Goal: Transaction & Acquisition: Purchase product/service

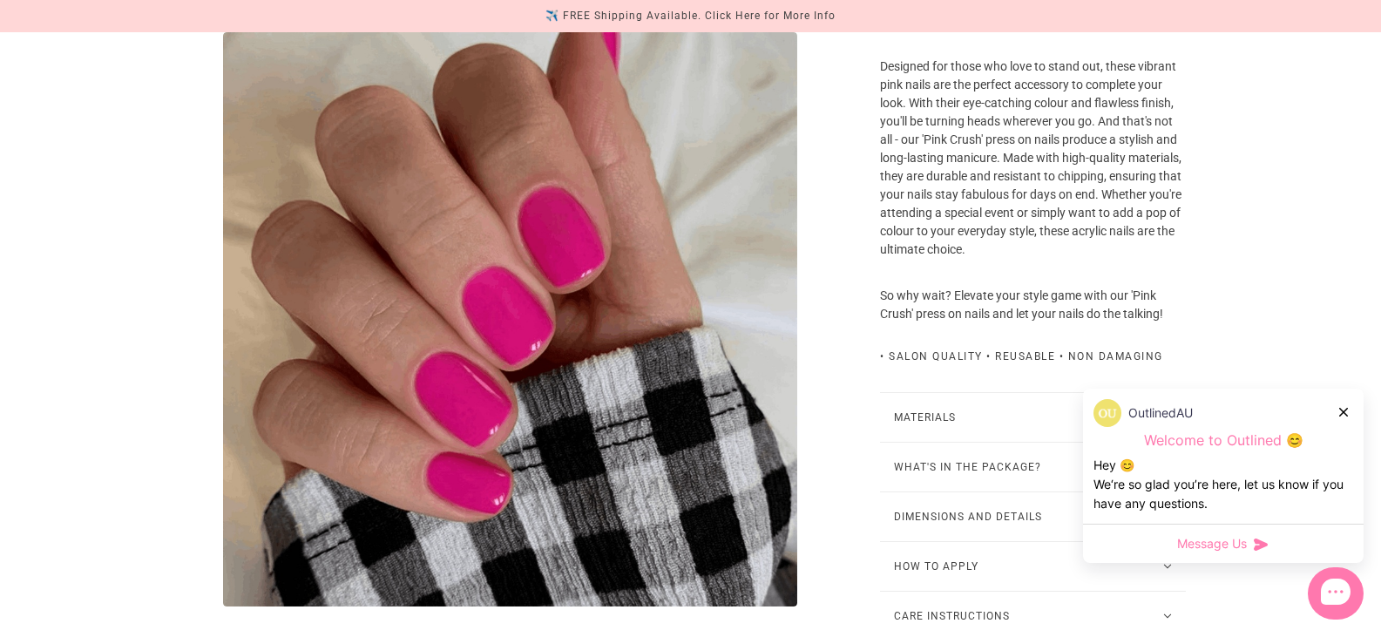
scroll to position [349, 0]
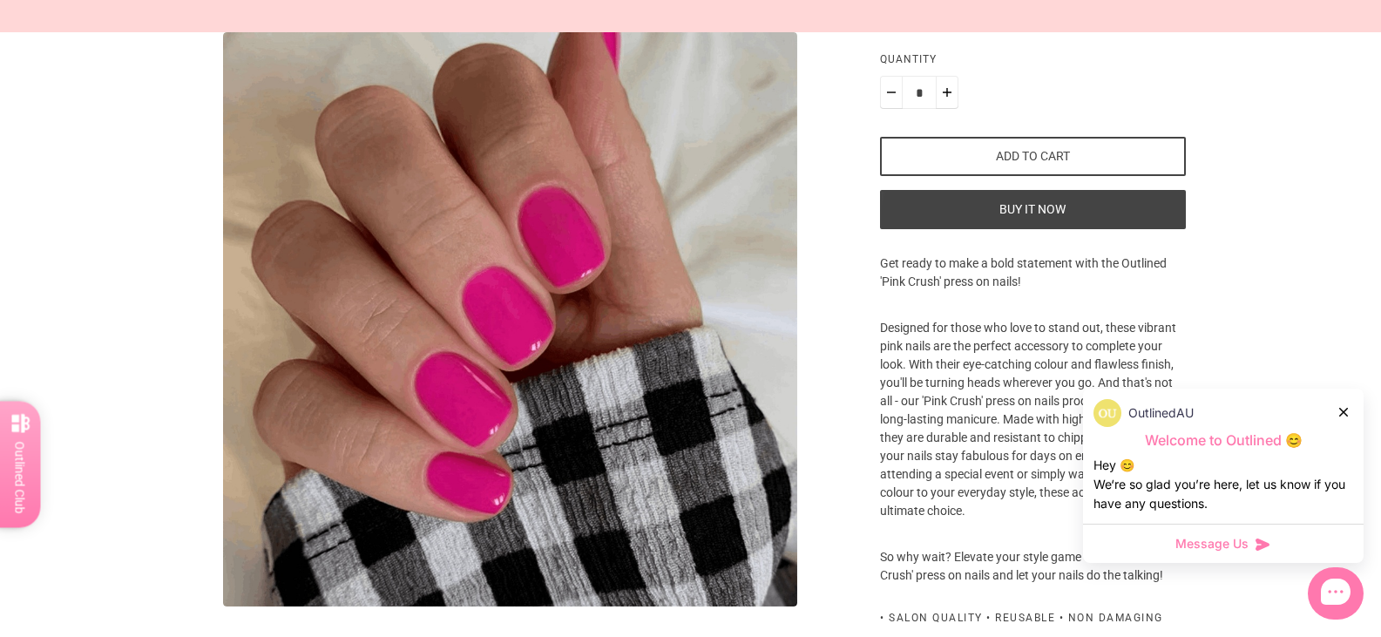
click at [1056, 176] on button "Add to cart" at bounding box center [1032, 156] width 305 height 39
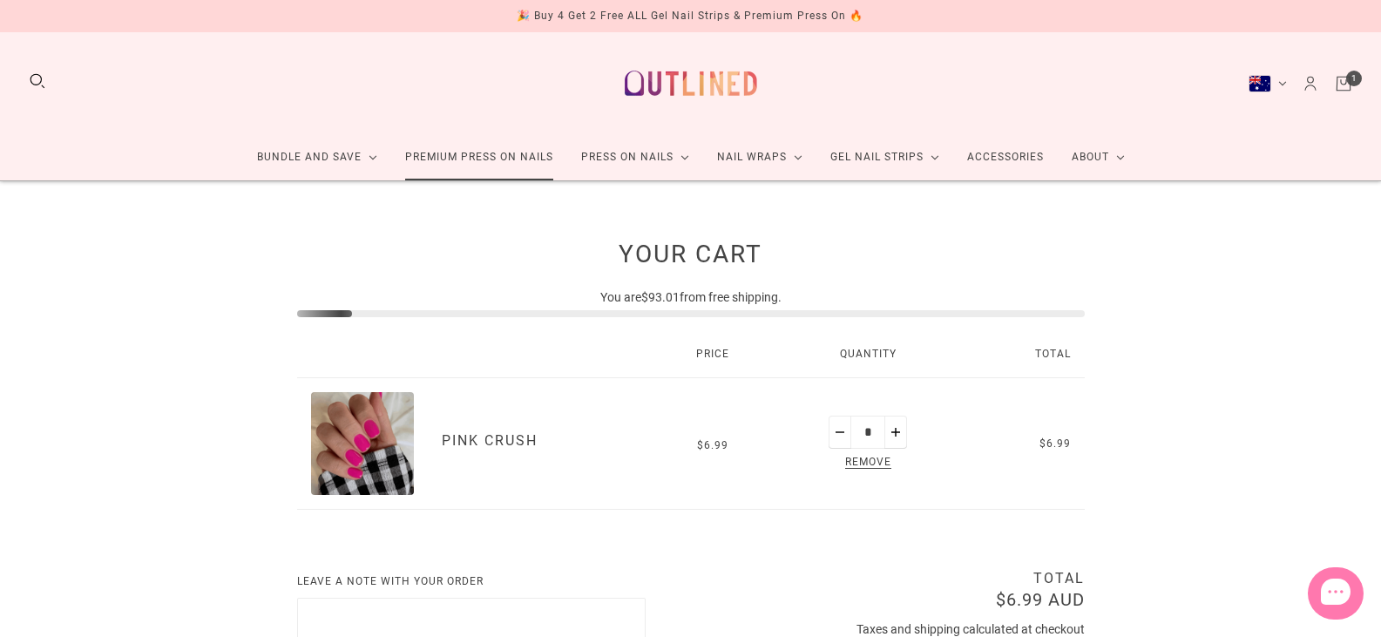
drag, startPoint x: 0, startPoint y: 0, endPoint x: 463, endPoint y: 159, distance: 489.2
click at [463, 159] on link "Premium Press On Nails" at bounding box center [479, 157] width 176 height 46
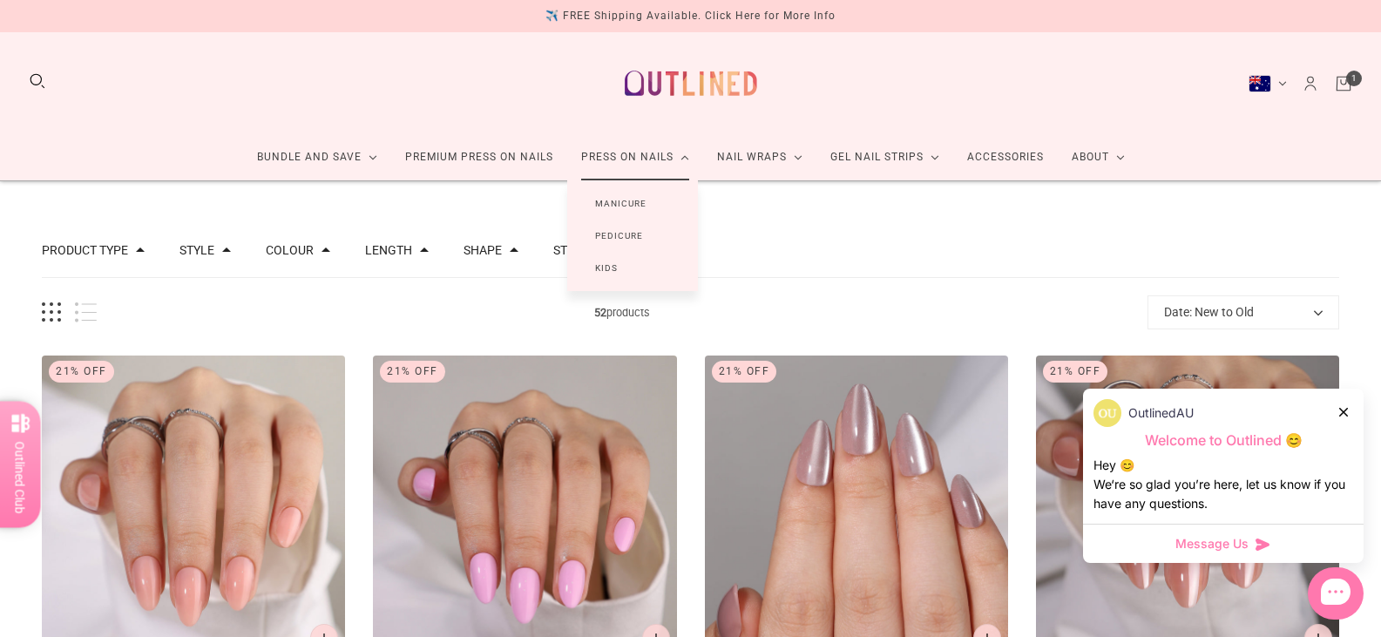
click at [627, 201] on link "Manicure" at bounding box center [620, 203] width 107 height 32
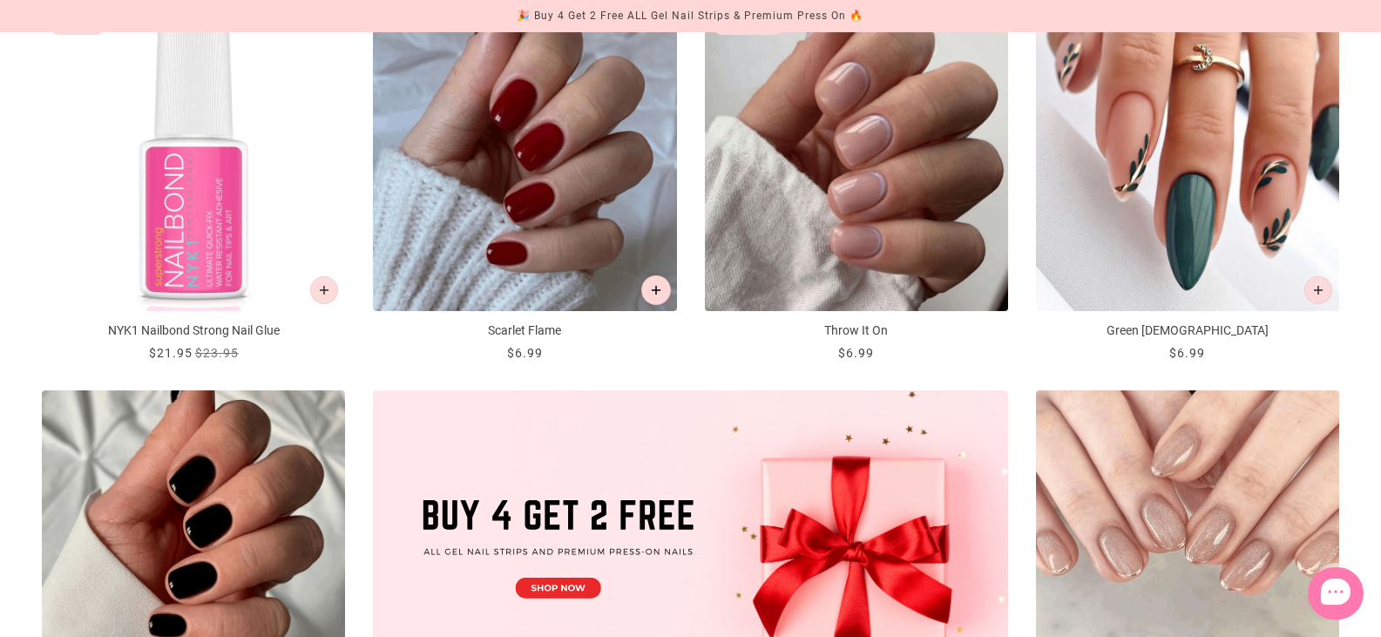
scroll to position [349, 0]
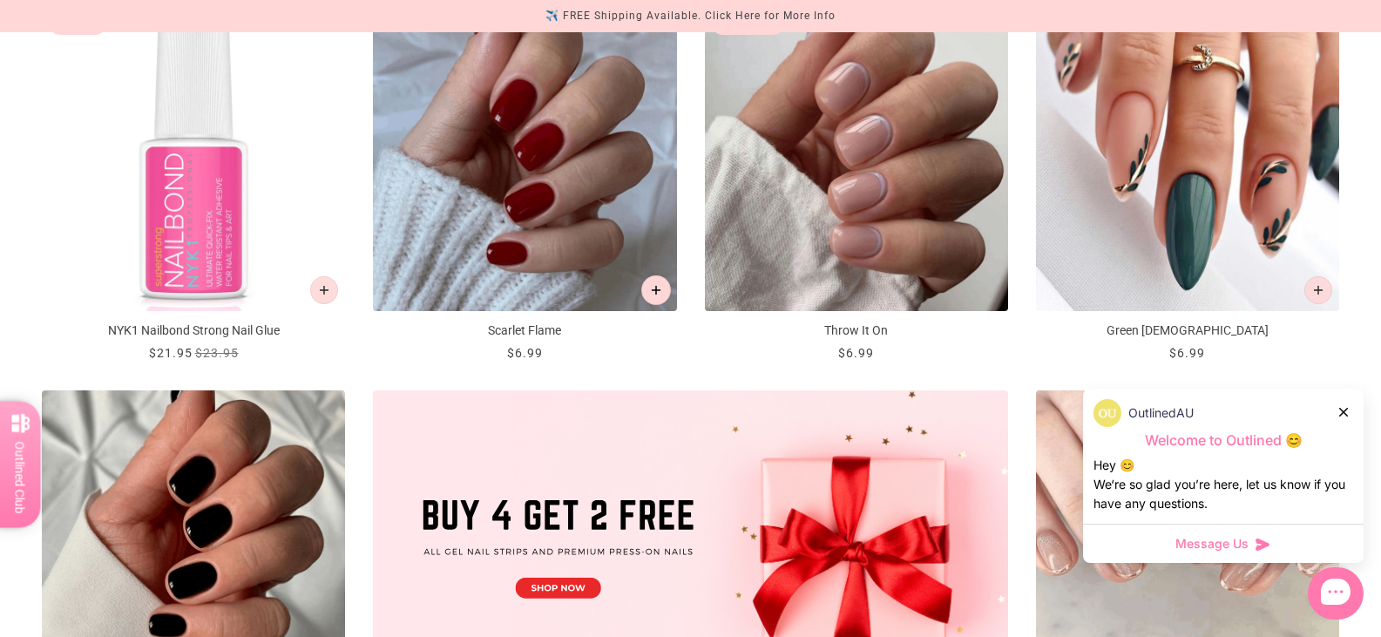
click at [657, 285] on icon "Add to cart" at bounding box center [656, 290] width 10 height 10
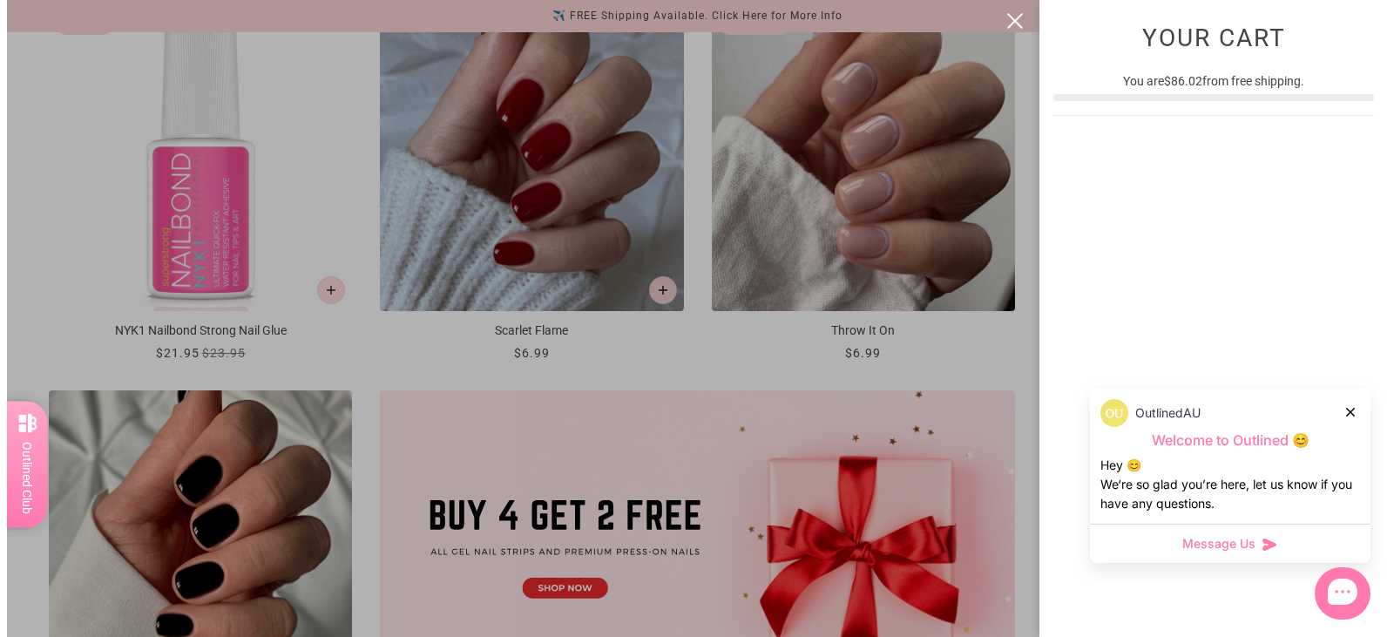
scroll to position [0, 0]
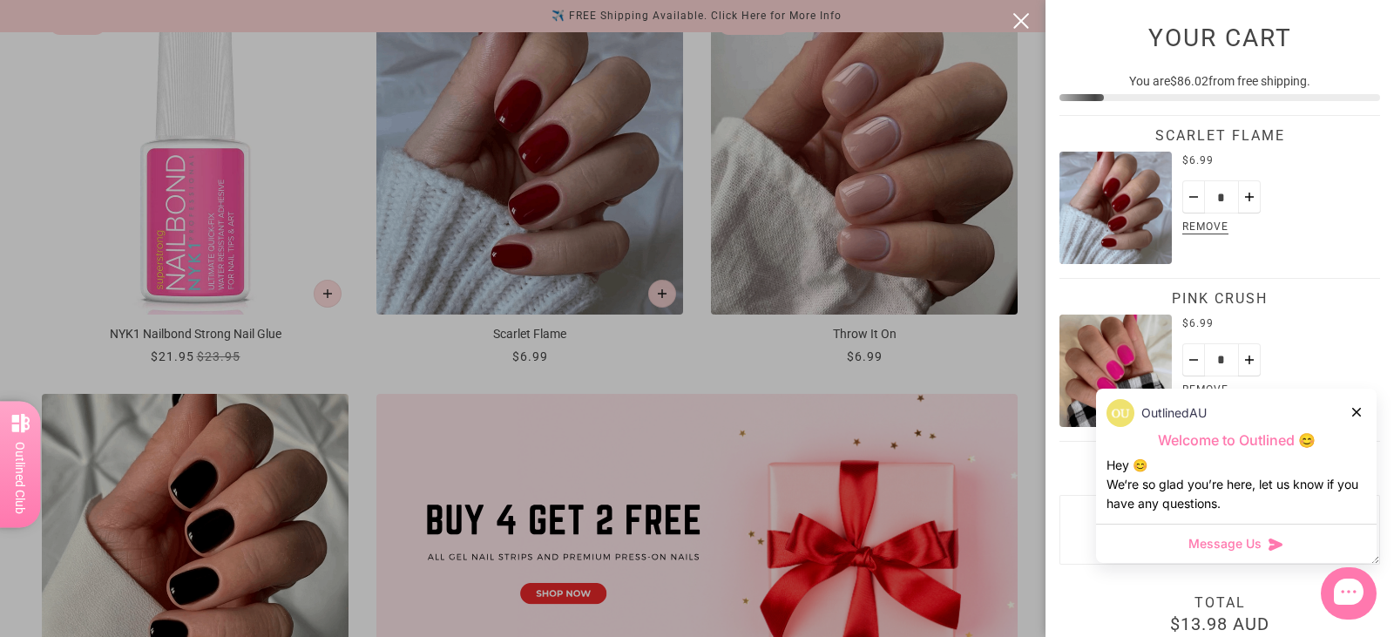
click at [1014, 368] on div at bounding box center [697, 318] width 1394 height 637
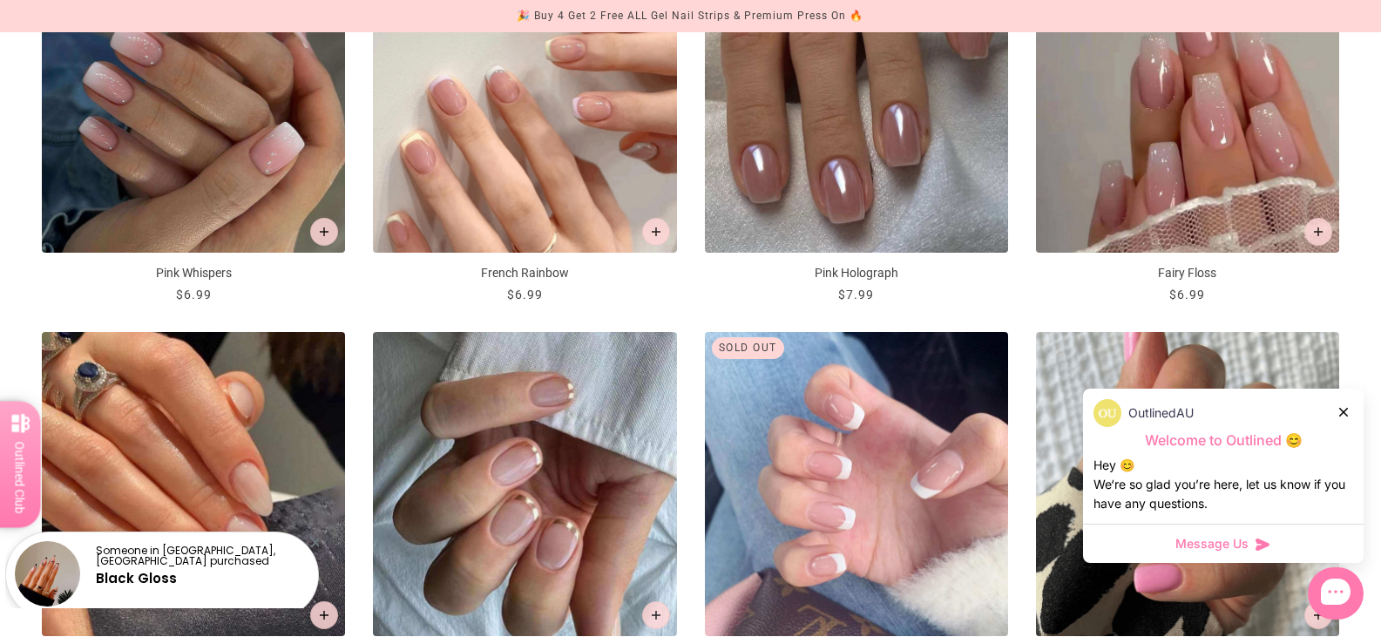
scroll to position [1220, 0]
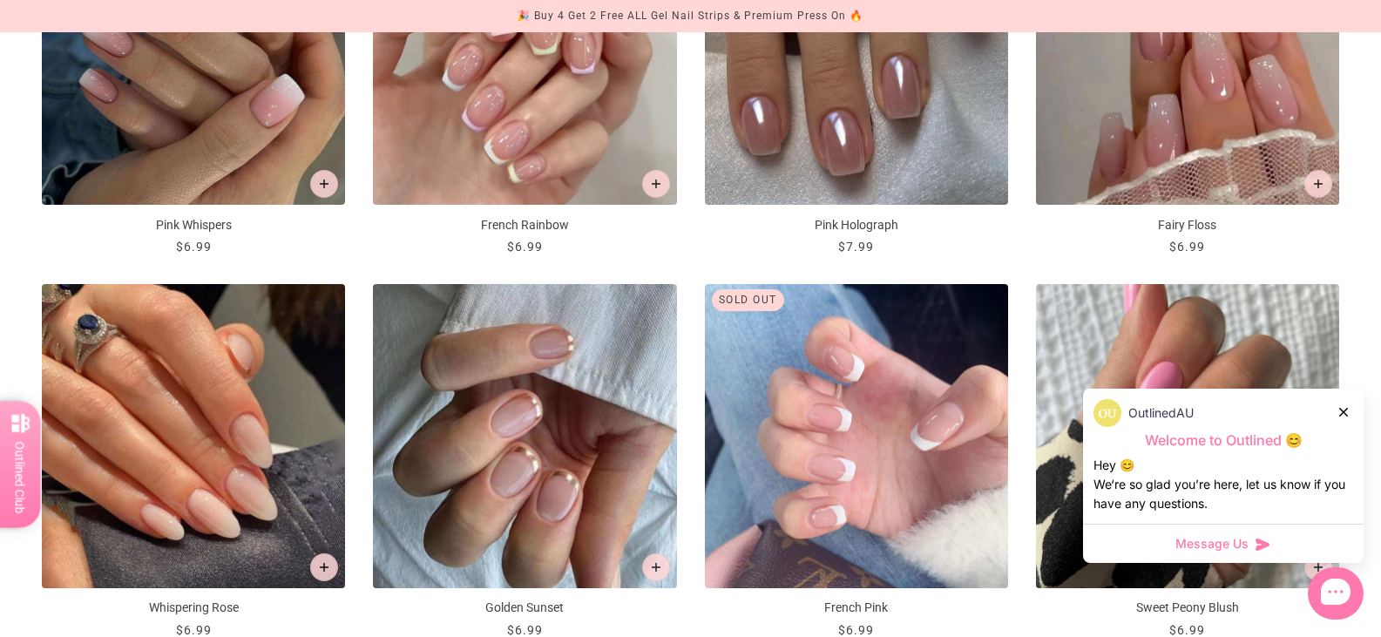
click at [1347, 409] on icon at bounding box center [1344, 412] width 9 height 9
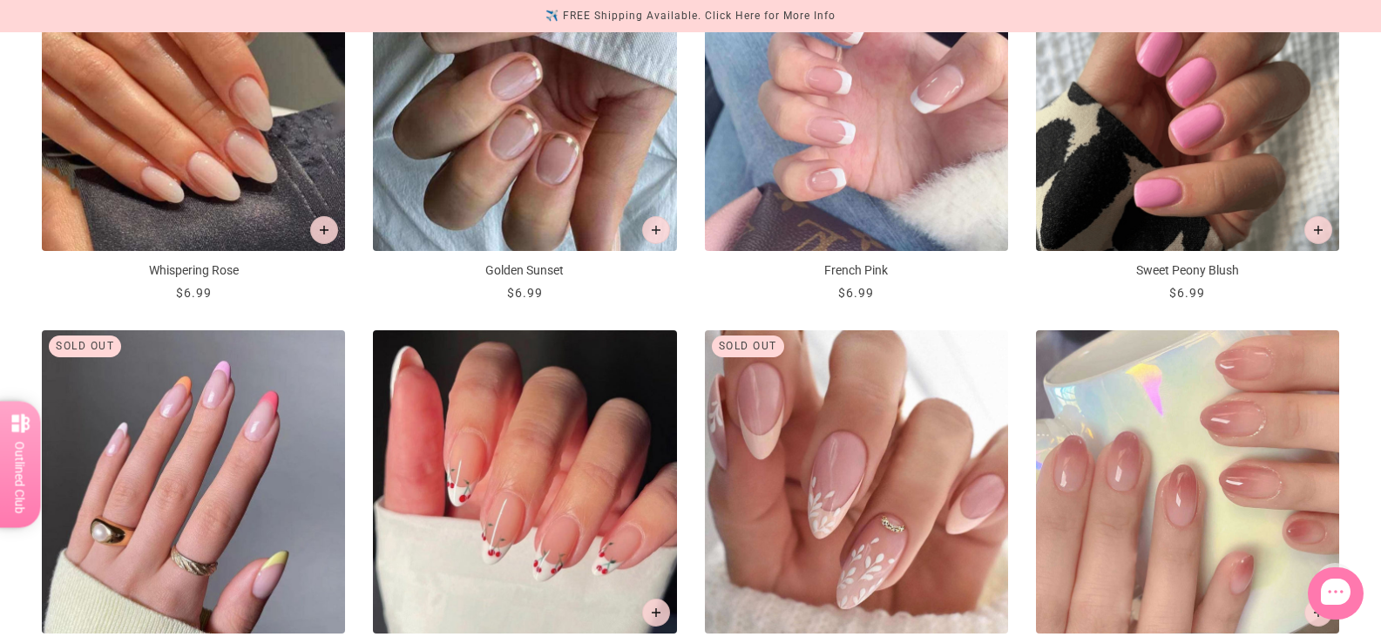
scroll to position [1656, 0]
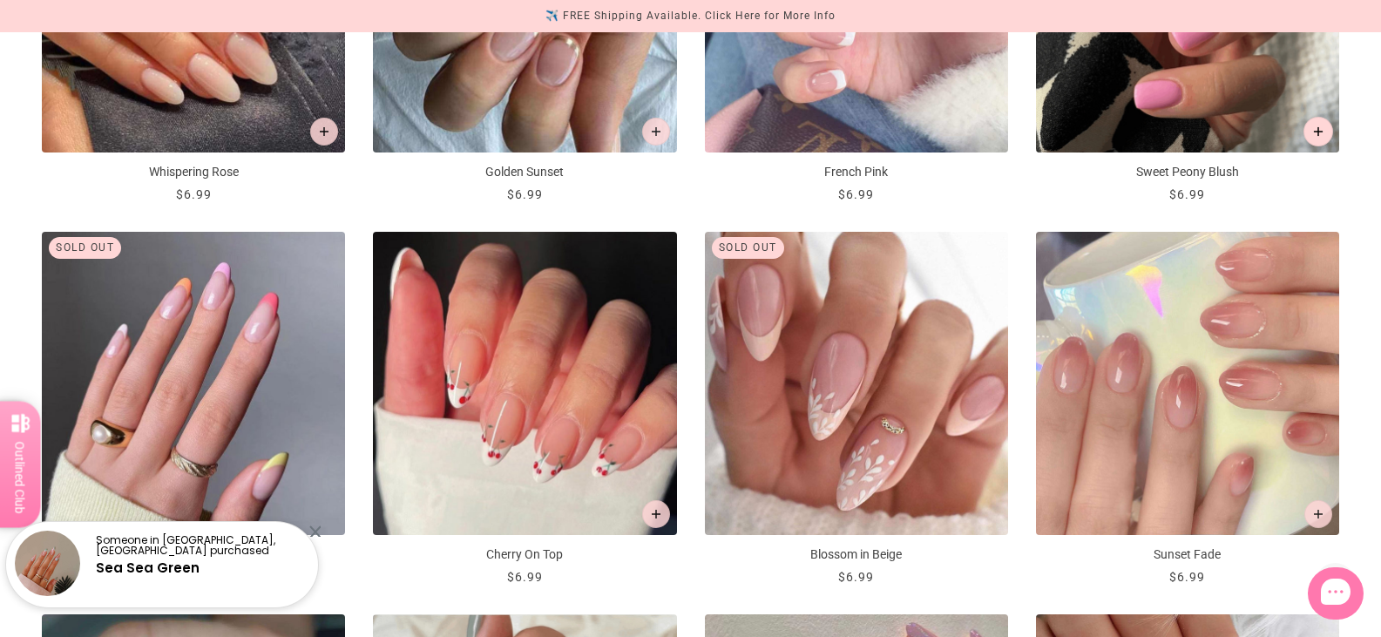
click at [1319, 130] on icon "Add to cart" at bounding box center [1319, 131] width 10 height 10
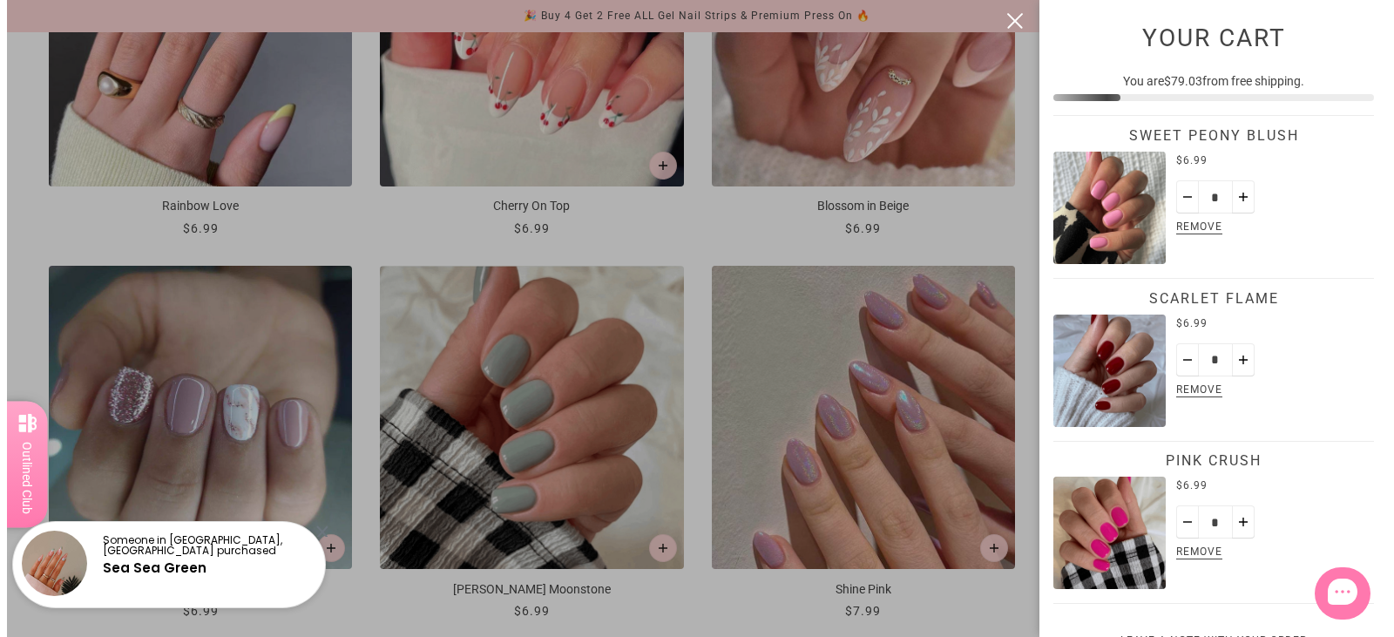
scroll to position [0, 0]
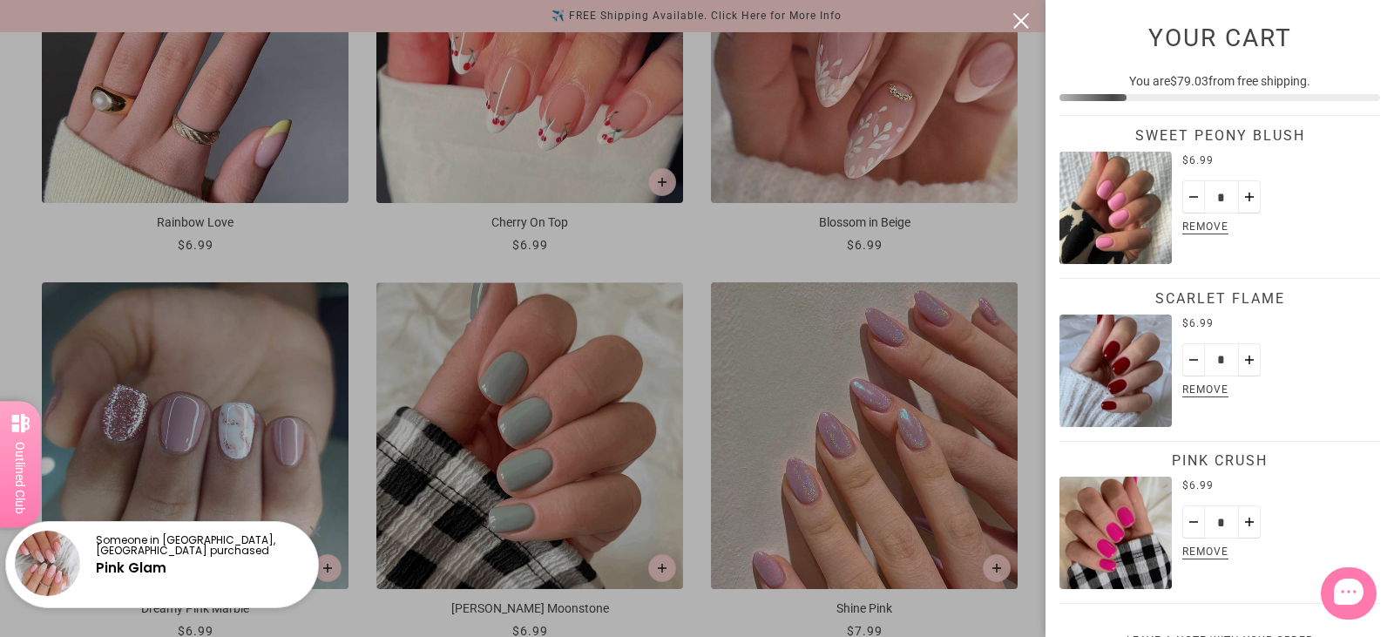
click at [1029, 610] on div at bounding box center [697, 318] width 1394 height 637
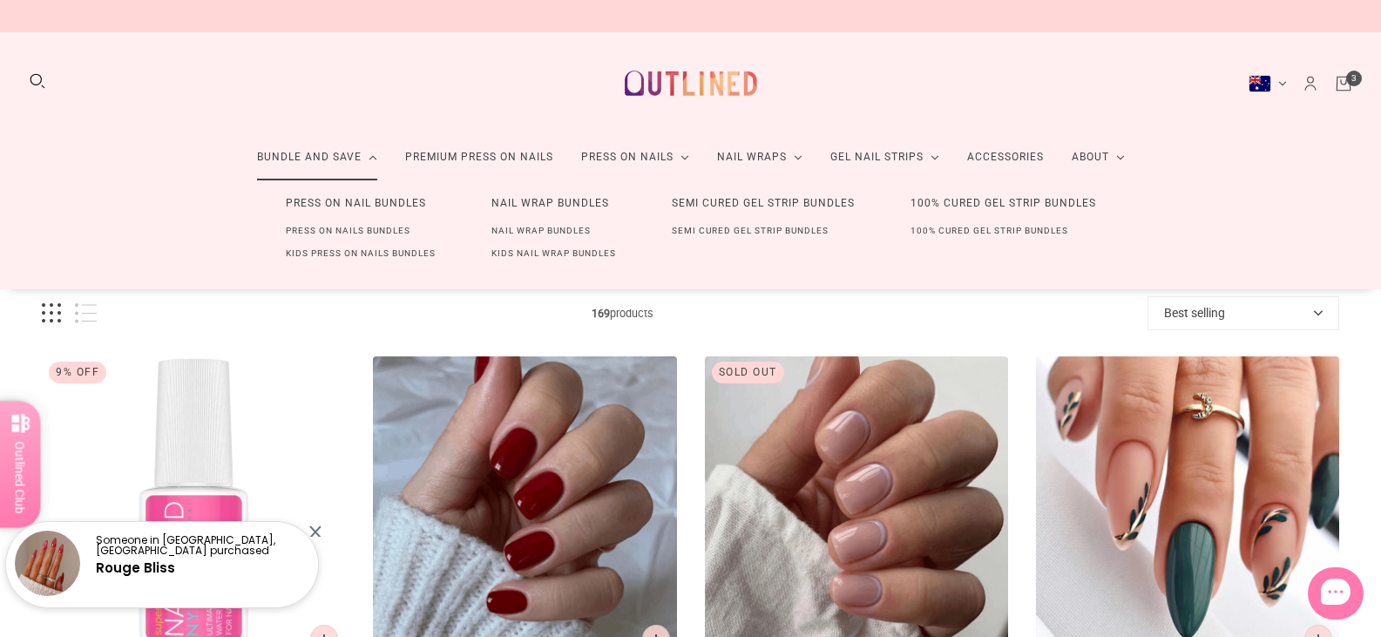
click at [385, 231] on link "Press On Nails Bundles" at bounding box center [348, 231] width 180 height 23
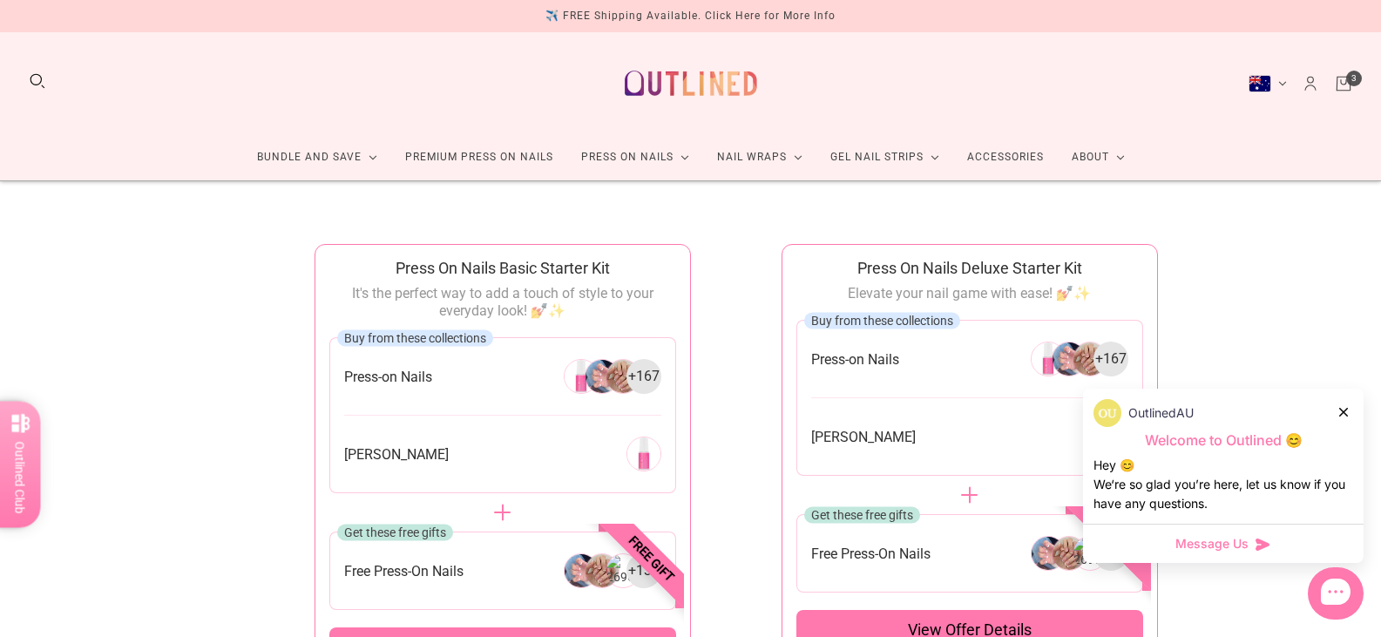
click at [1341, 412] on icon at bounding box center [1344, 412] width 9 height 9
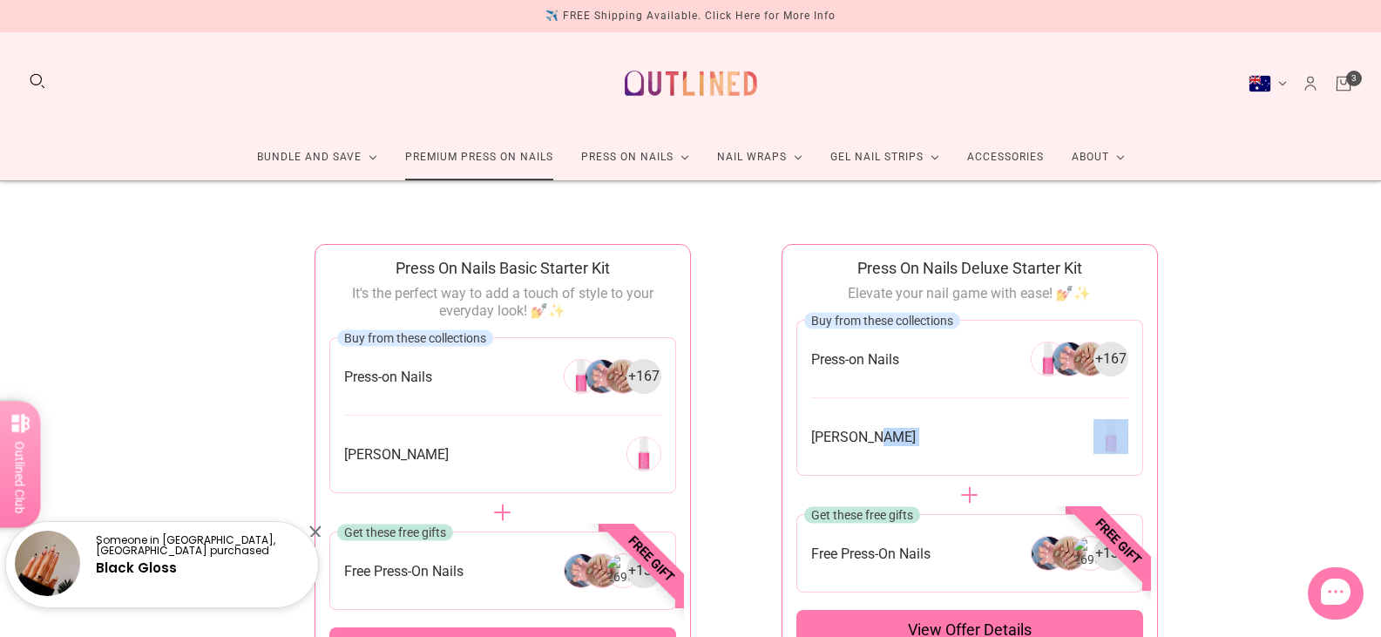
click at [455, 151] on link "Premium Press On Nails" at bounding box center [479, 157] width 176 height 46
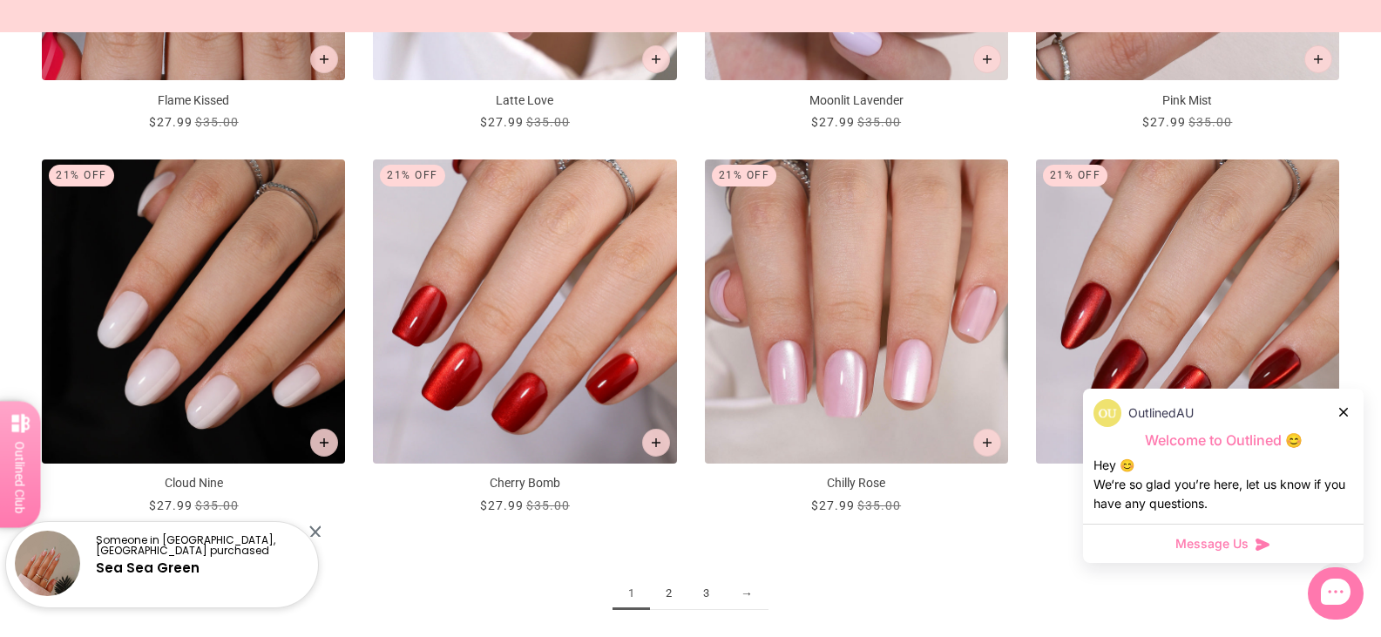
scroll to position [2353, 0]
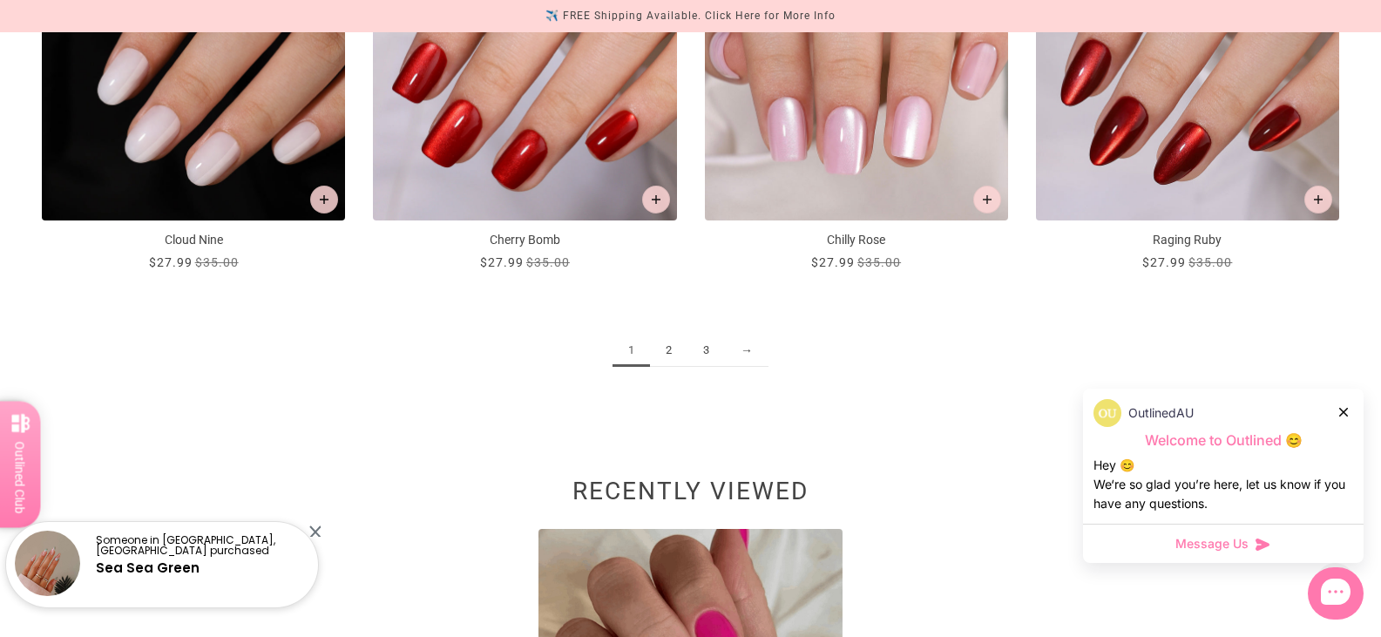
click at [669, 353] on link "2" at bounding box center [668, 351] width 37 height 32
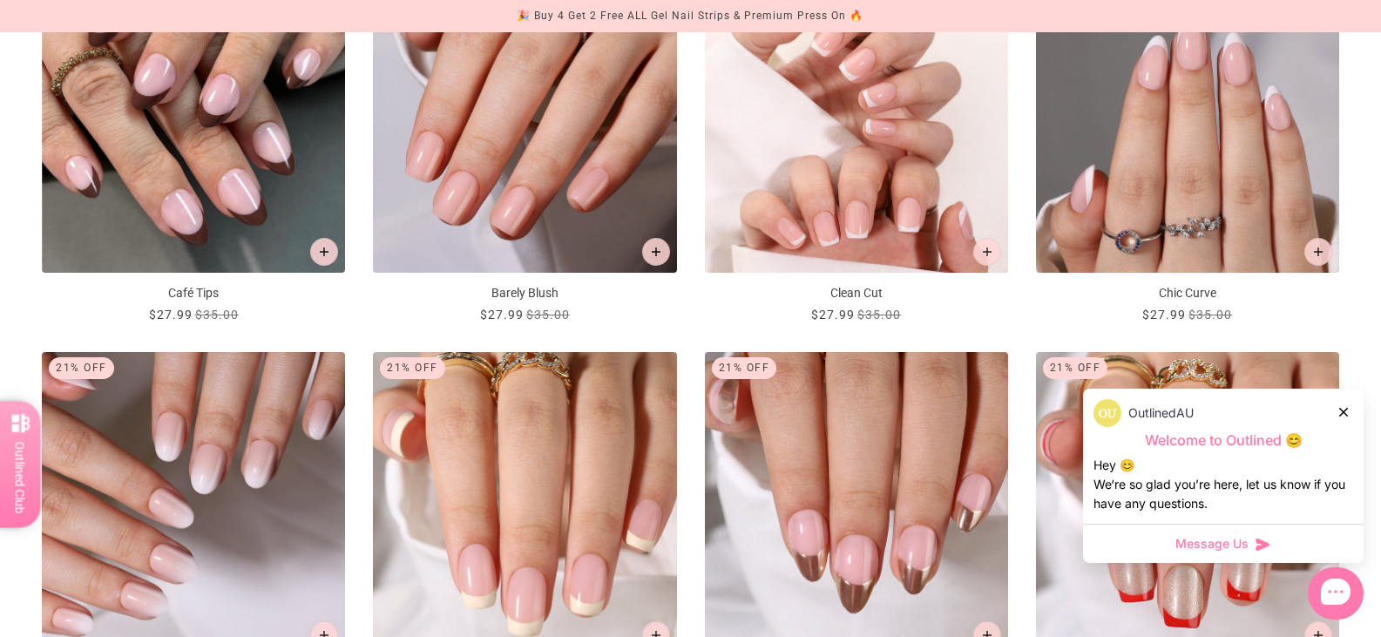
scroll to position [2179, 0]
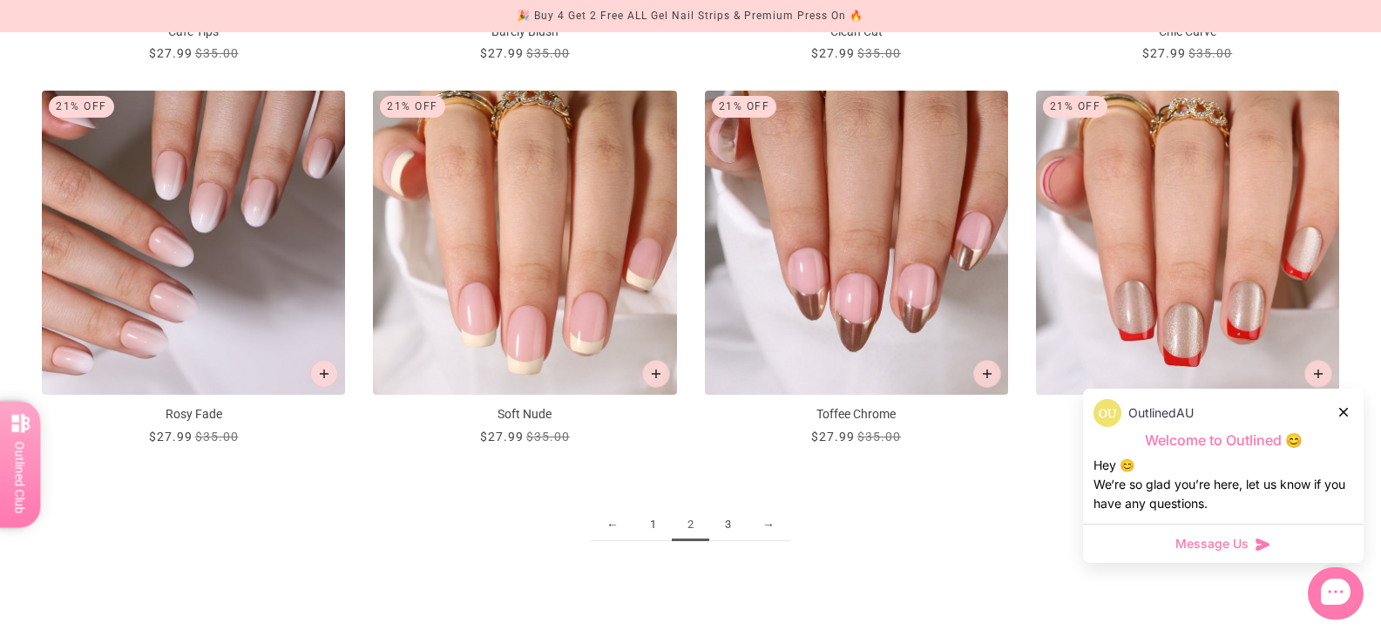
click at [727, 522] on link "3" at bounding box center [727, 525] width 37 height 32
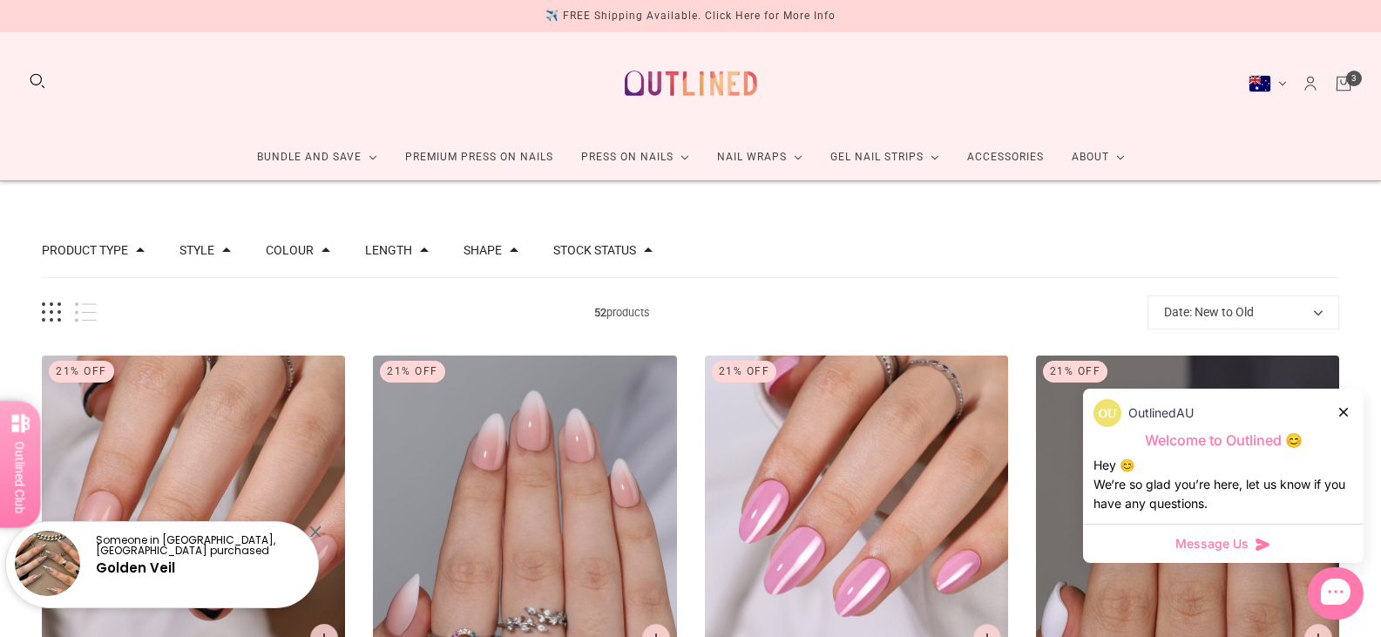
click at [399, 249] on button "Length" at bounding box center [388, 250] width 47 height 12
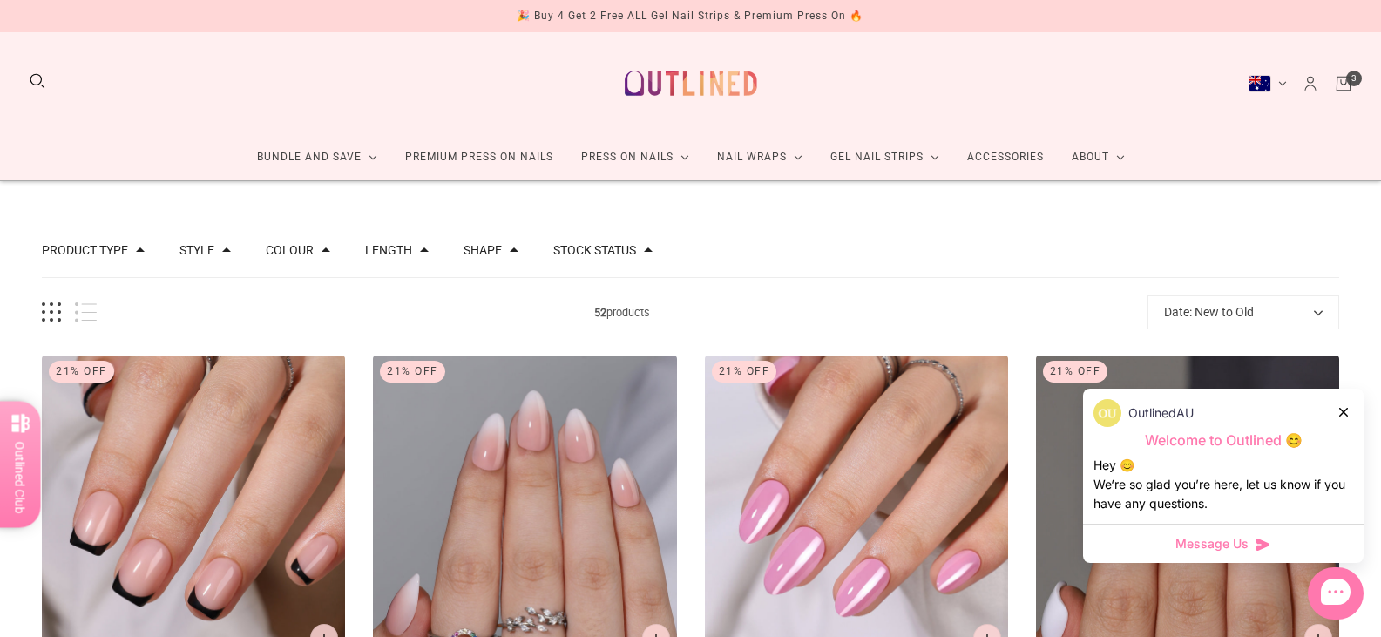
click at [492, 250] on div "Shape" at bounding box center [491, 250] width 55 height 12
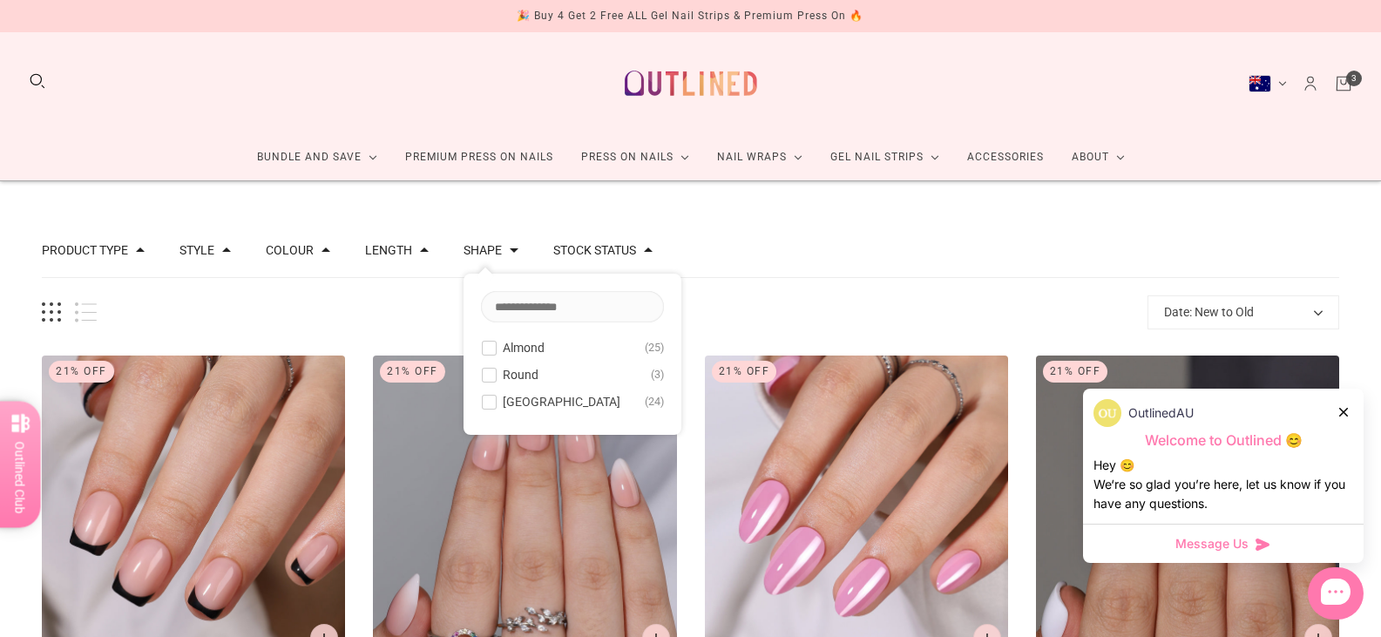
click at [483, 397] on span at bounding box center [489, 402] width 13 height 13
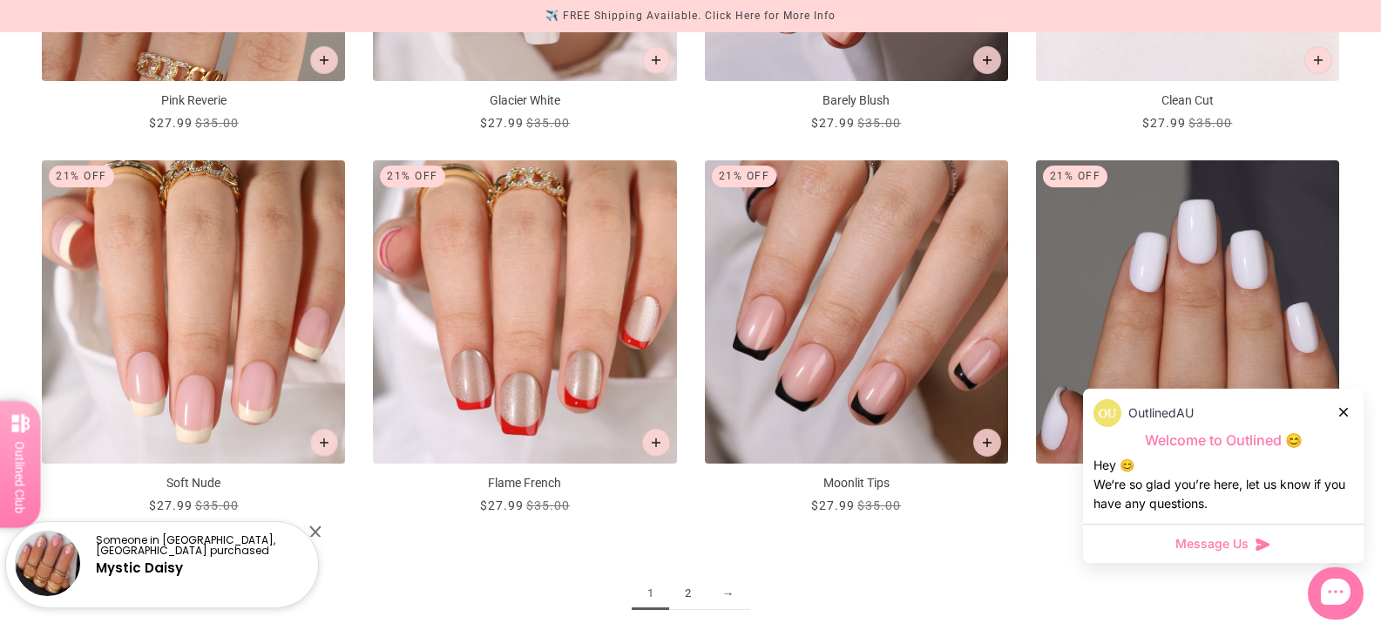
scroll to position [2440, 0]
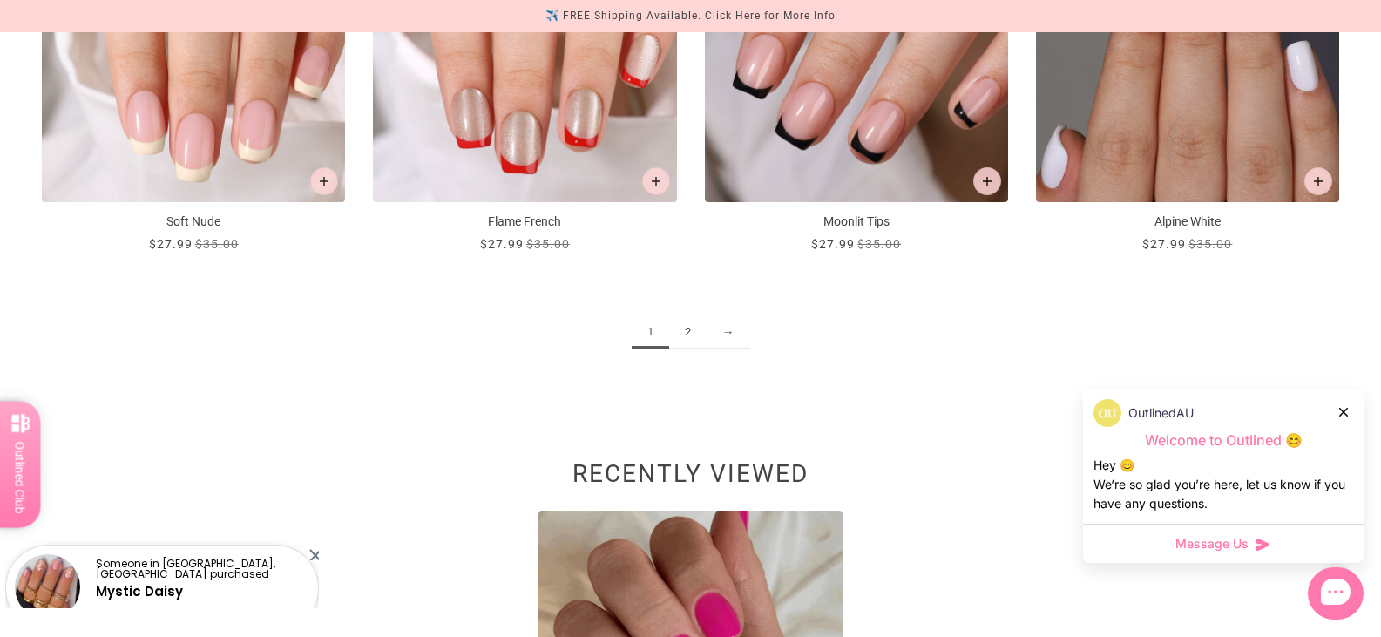
click at [690, 329] on link "2" at bounding box center [687, 332] width 37 height 32
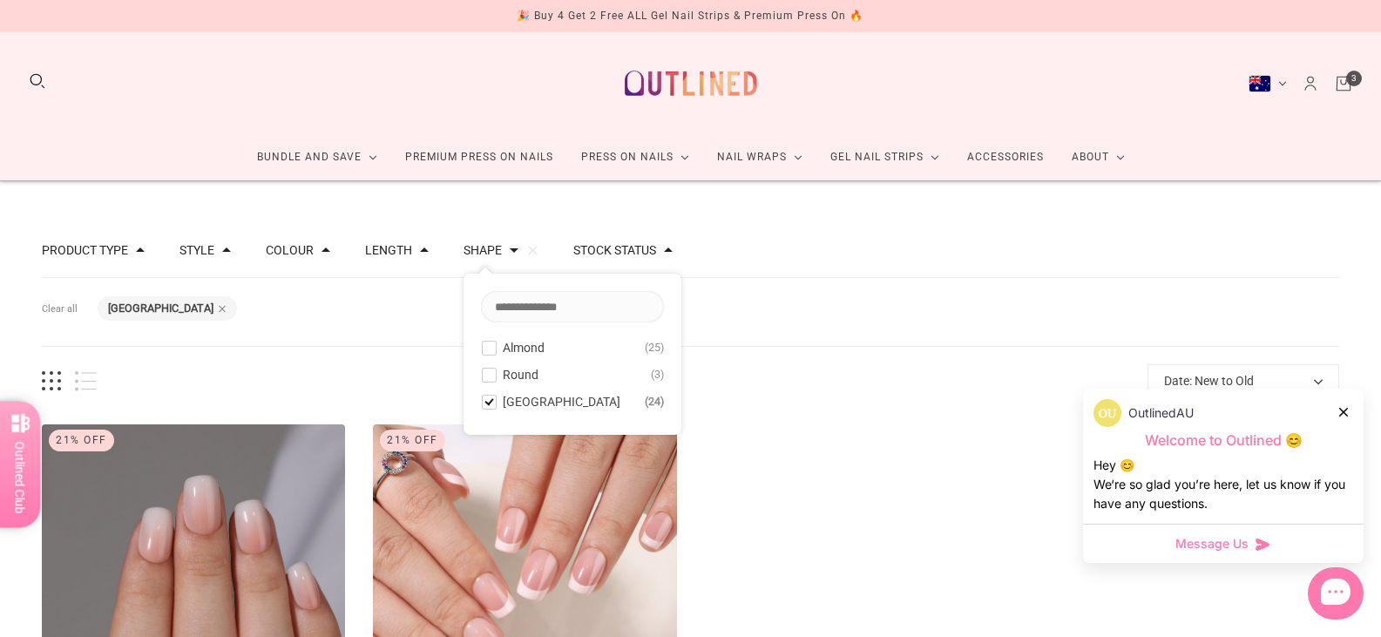
click at [94, 251] on button "Product type" at bounding box center [85, 250] width 86 height 12
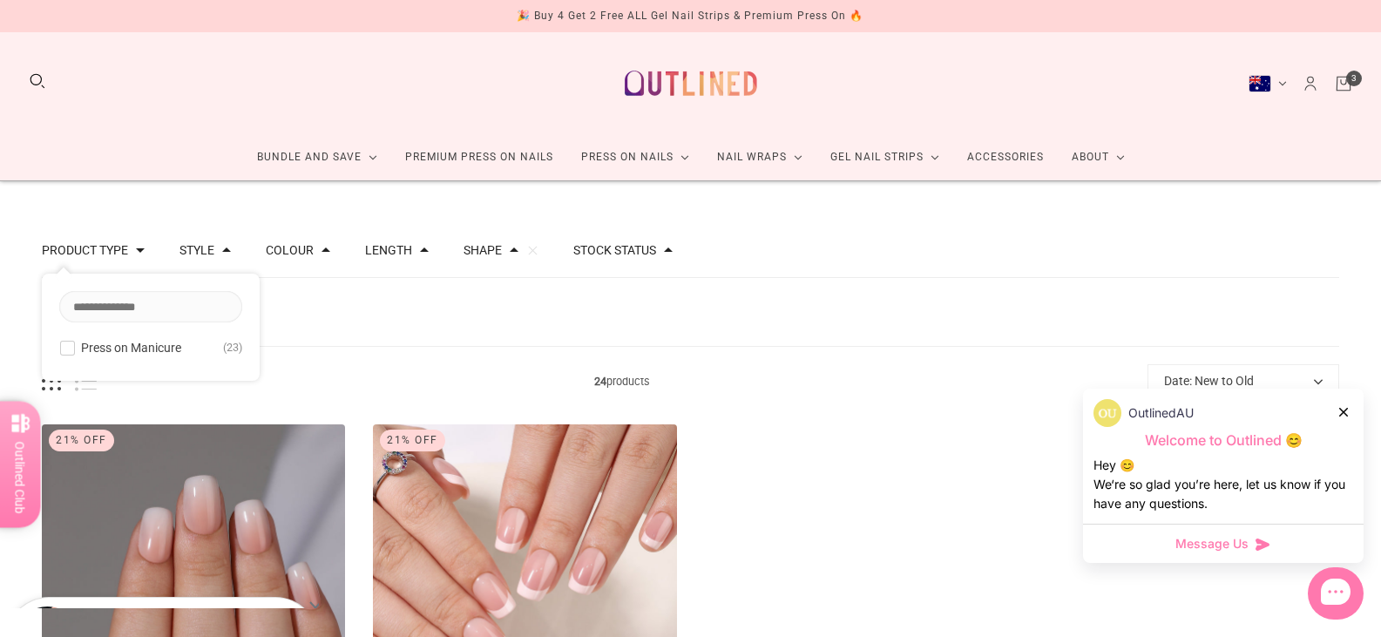
click at [94, 251] on button "Product type" at bounding box center [85, 250] width 86 height 12
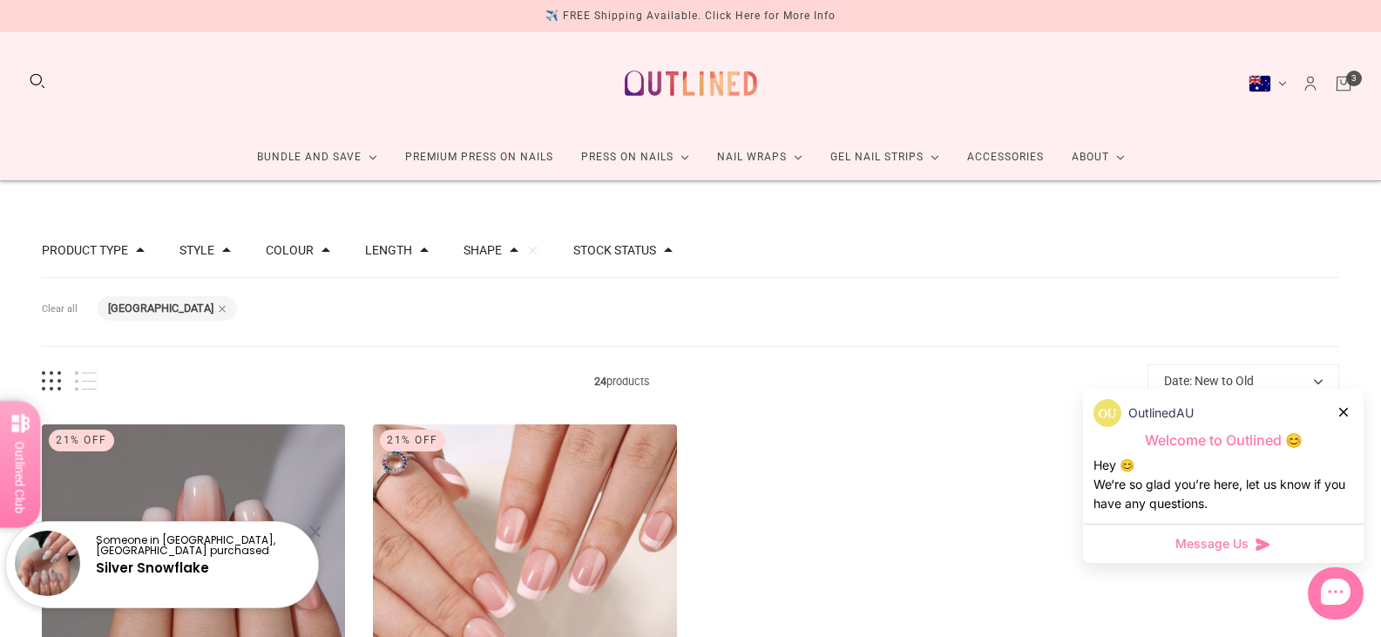
click at [196, 251] on button "Style" at bounding box center [197, 250] width 35 height 12
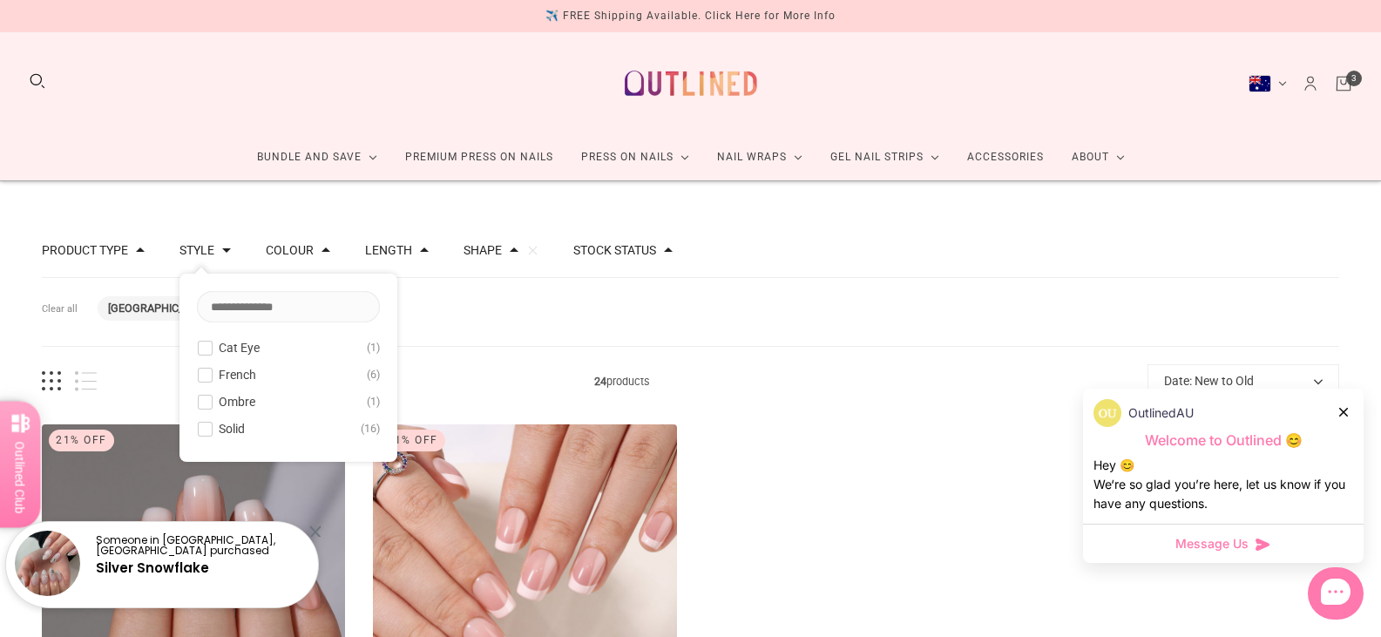
click at [215, 425] on button "Solid 16" at bounding box center [288, 428] width 183 height 21
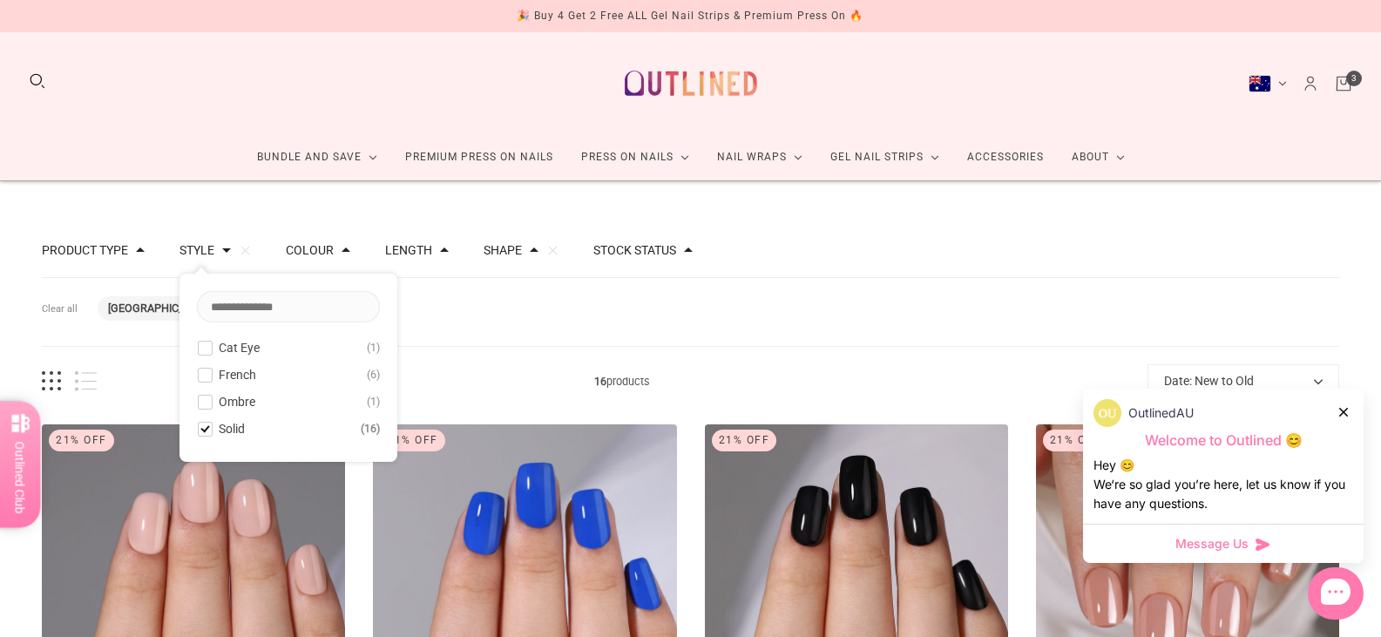
click at [556, 292] on div "Filters Clear all Shape: Rounded Square Style: Solid" at bounding box center [691, 312] width 1298 height 69
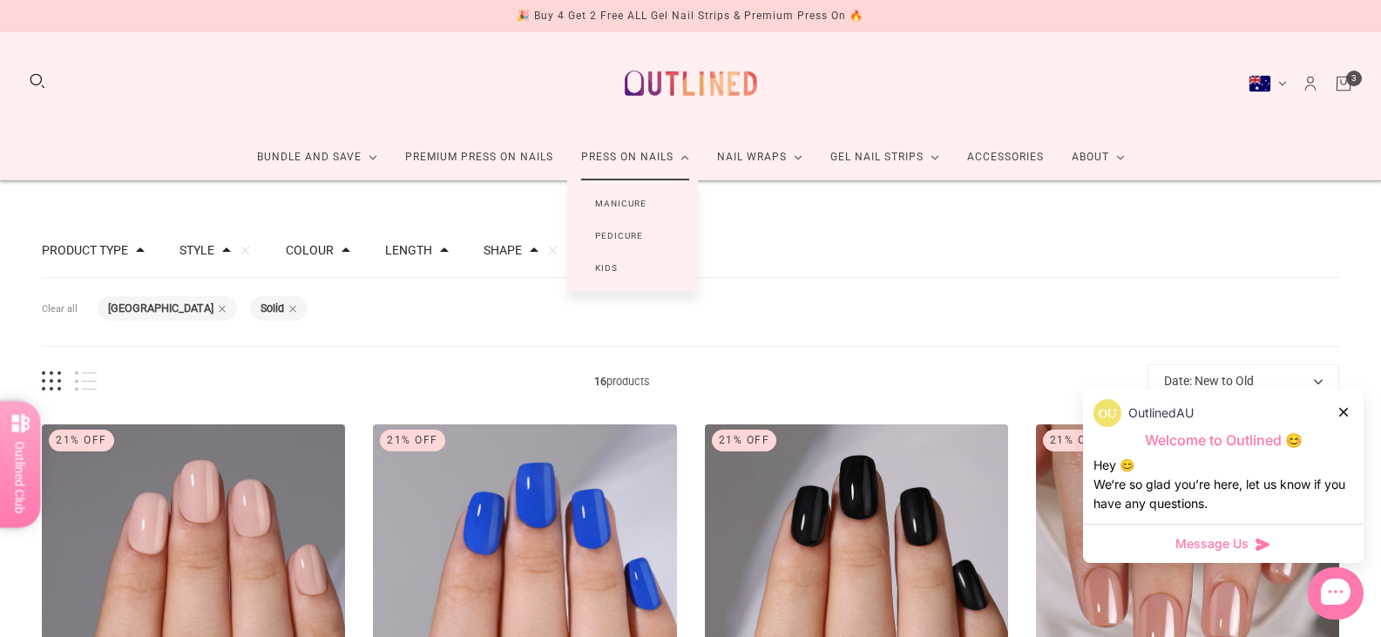
click at [648, 152] on link "Press On Nails" at bounding box center [635, 157] width 136 height 46
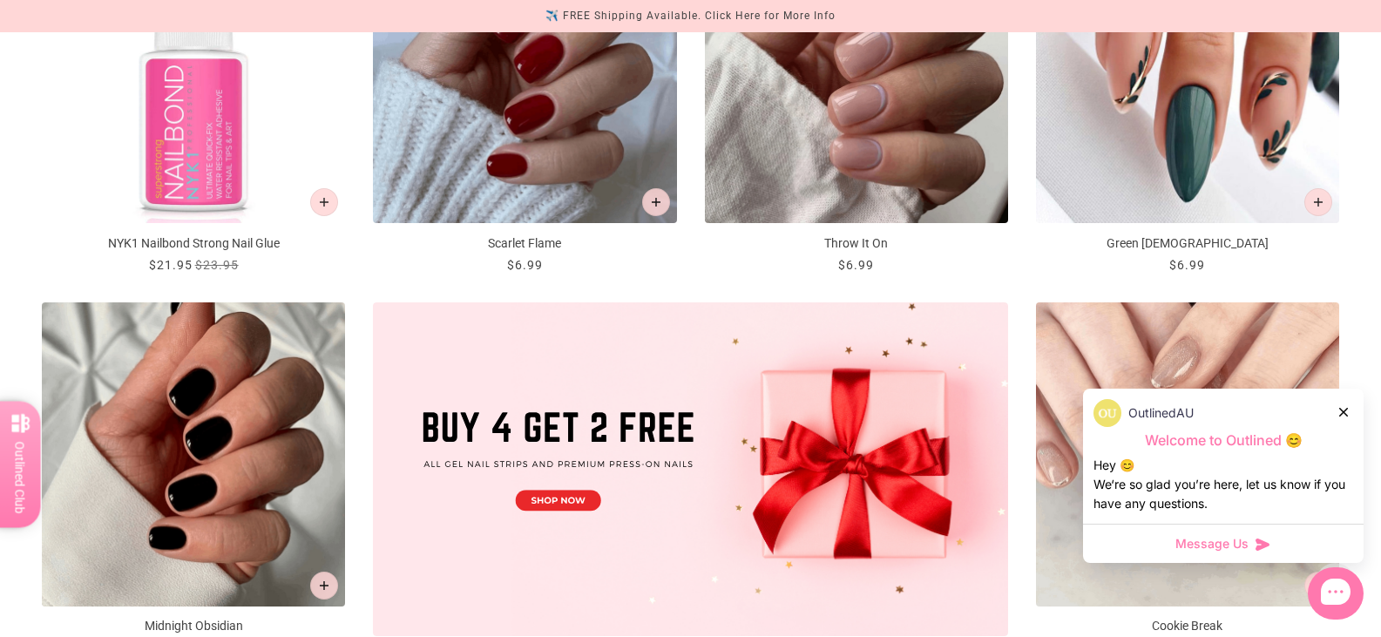
scroll to position [697, 0]
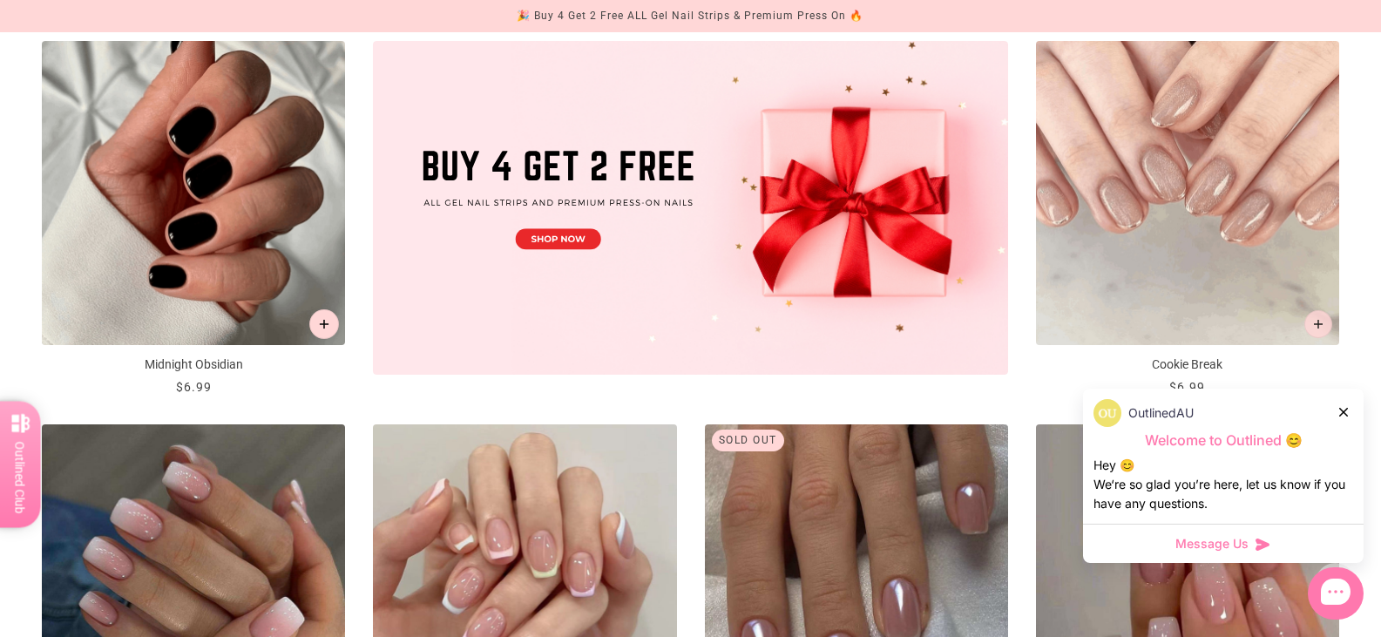
click at [322, 323] on icon "Add to cart" at bounding box center [325, 324] width 10 height 10
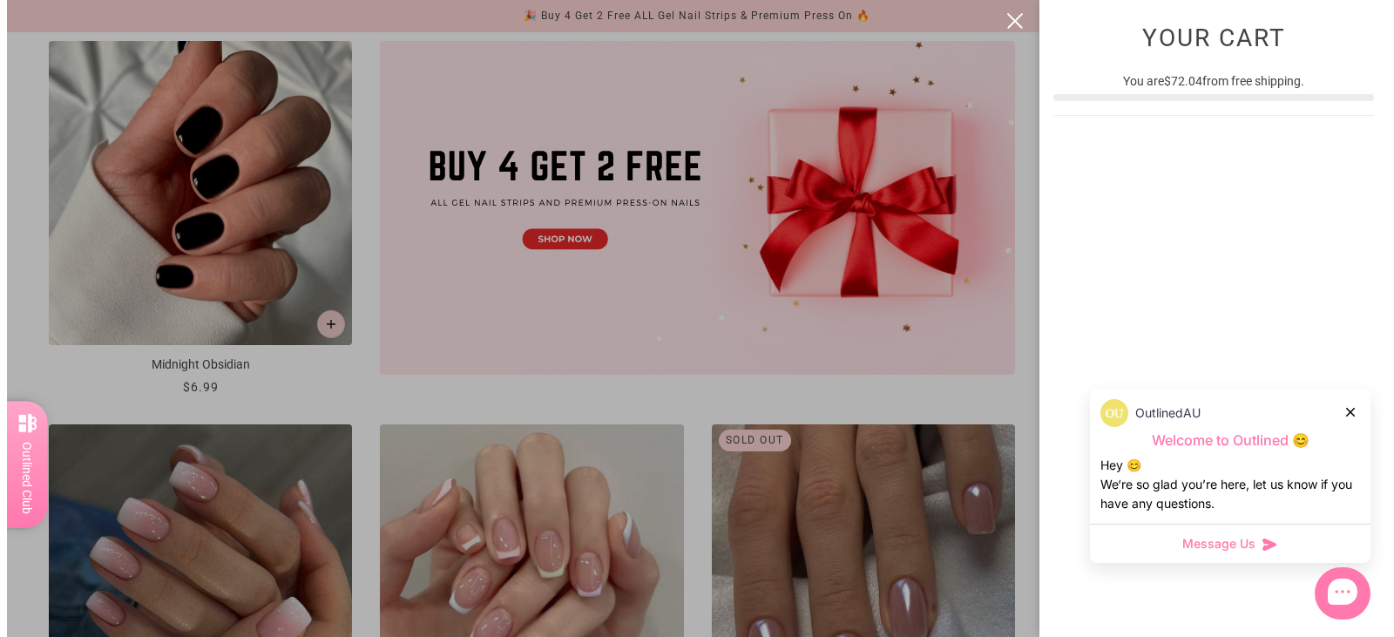
scroll to position [0, 0]
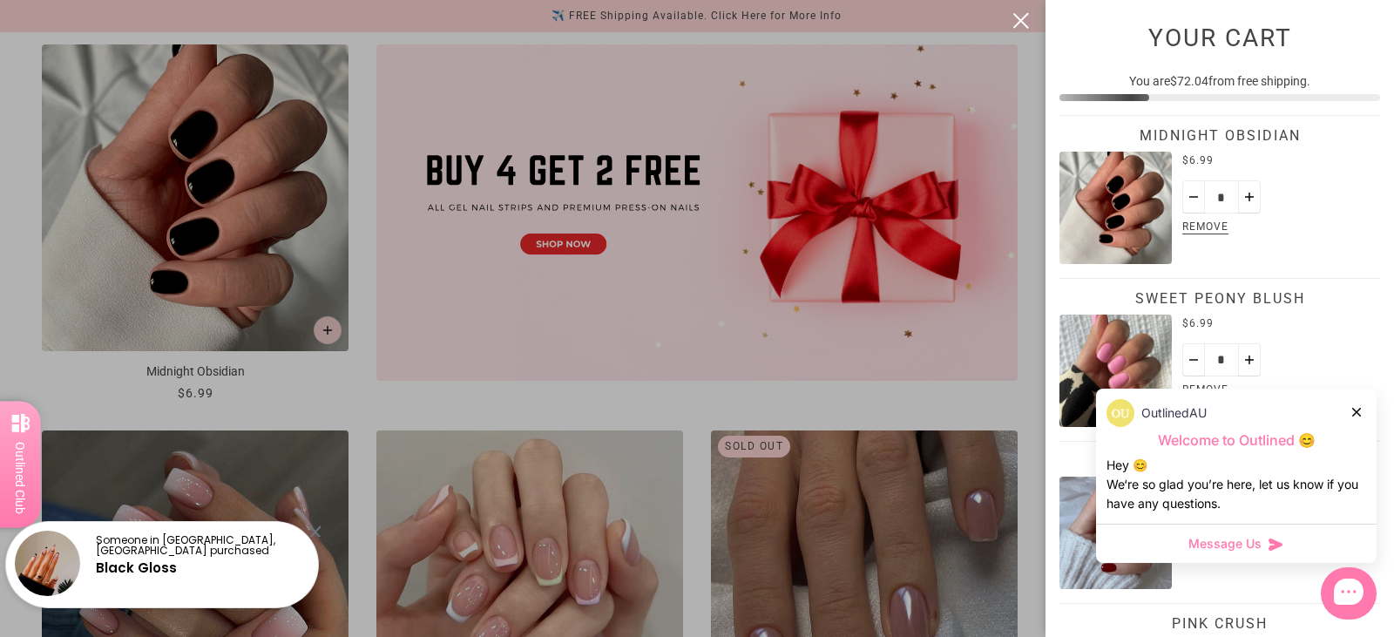
click at [1018, 16] on button "close" at bounding box center [1021, 20] width 21 height 21
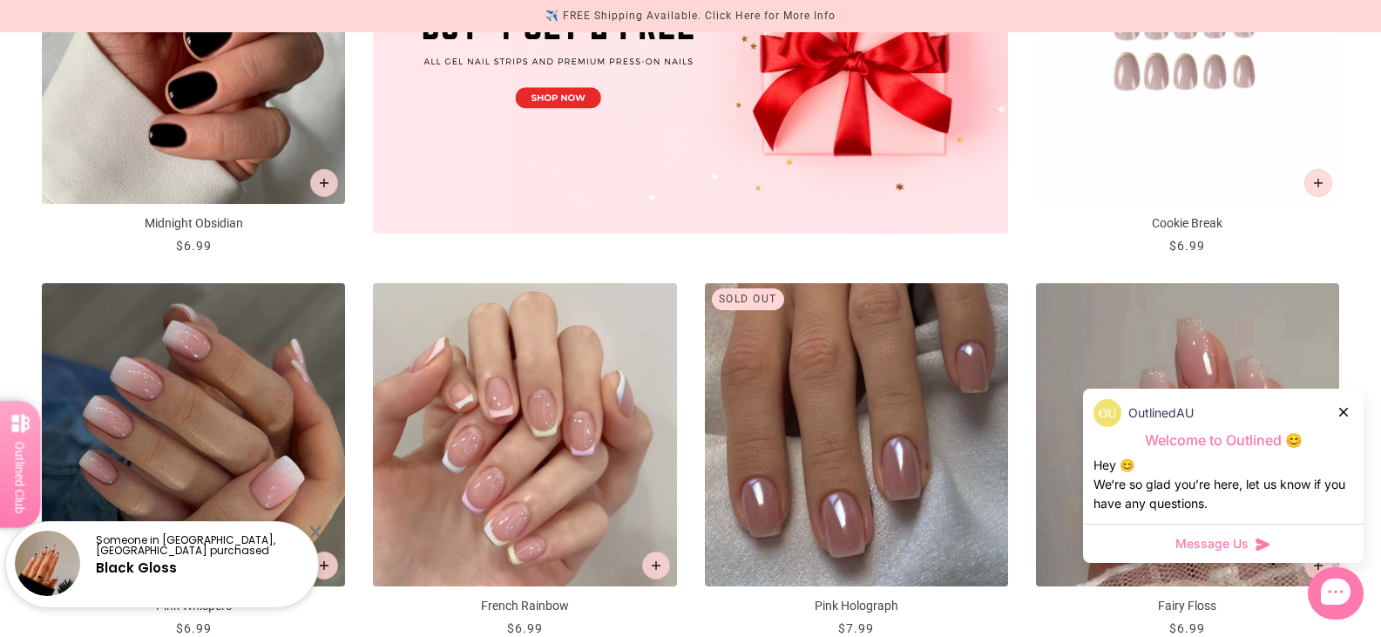
scroll to position [1046, 0]
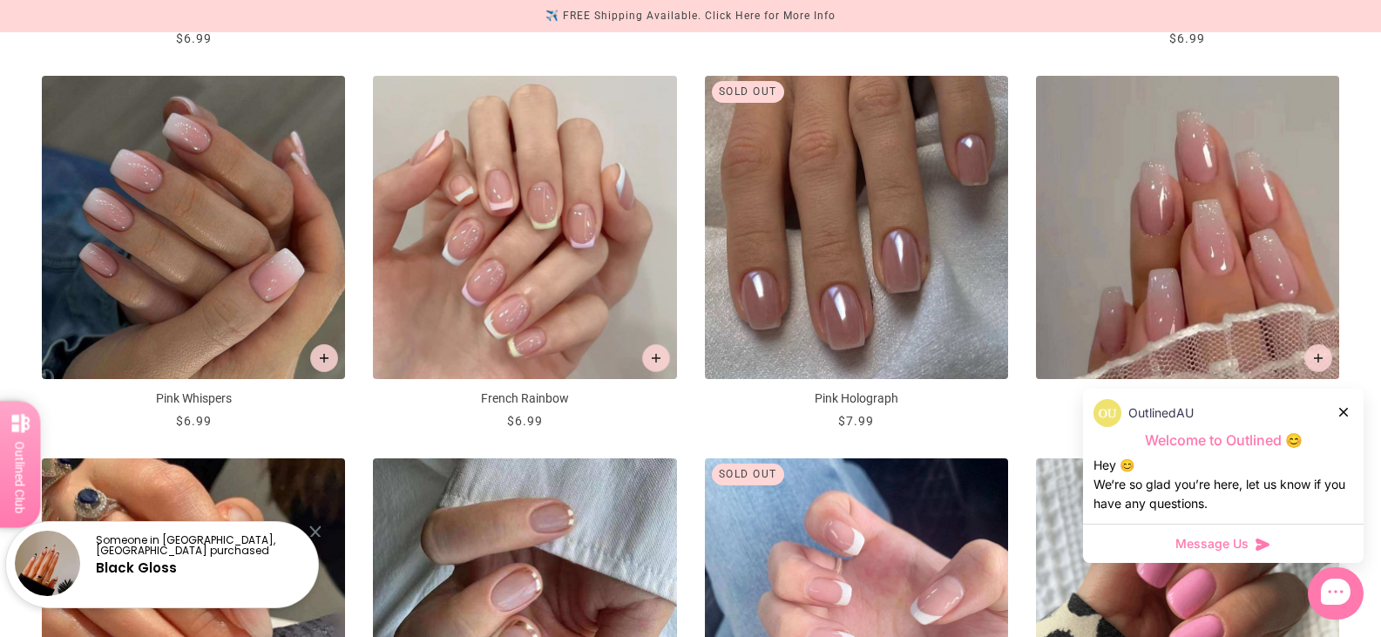
click at [1346, 412] on icon at bounding box center [1344, 412] width 9 height 9
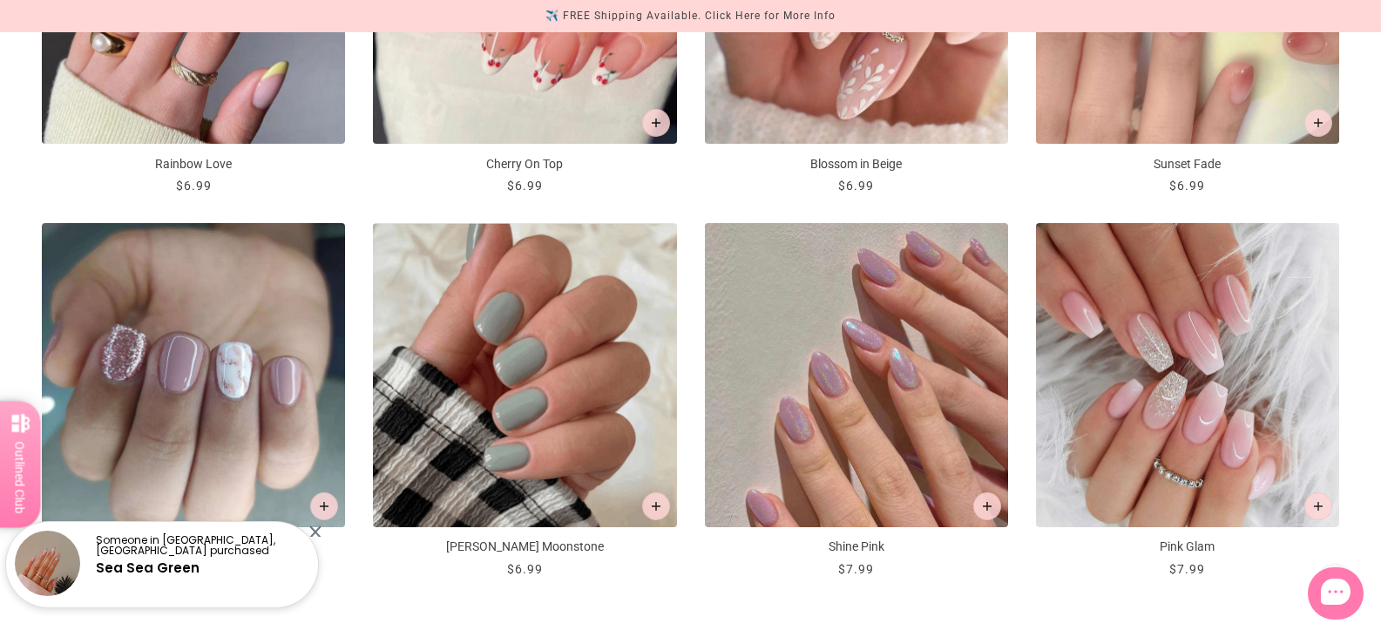
scroll to position [2266, 0]
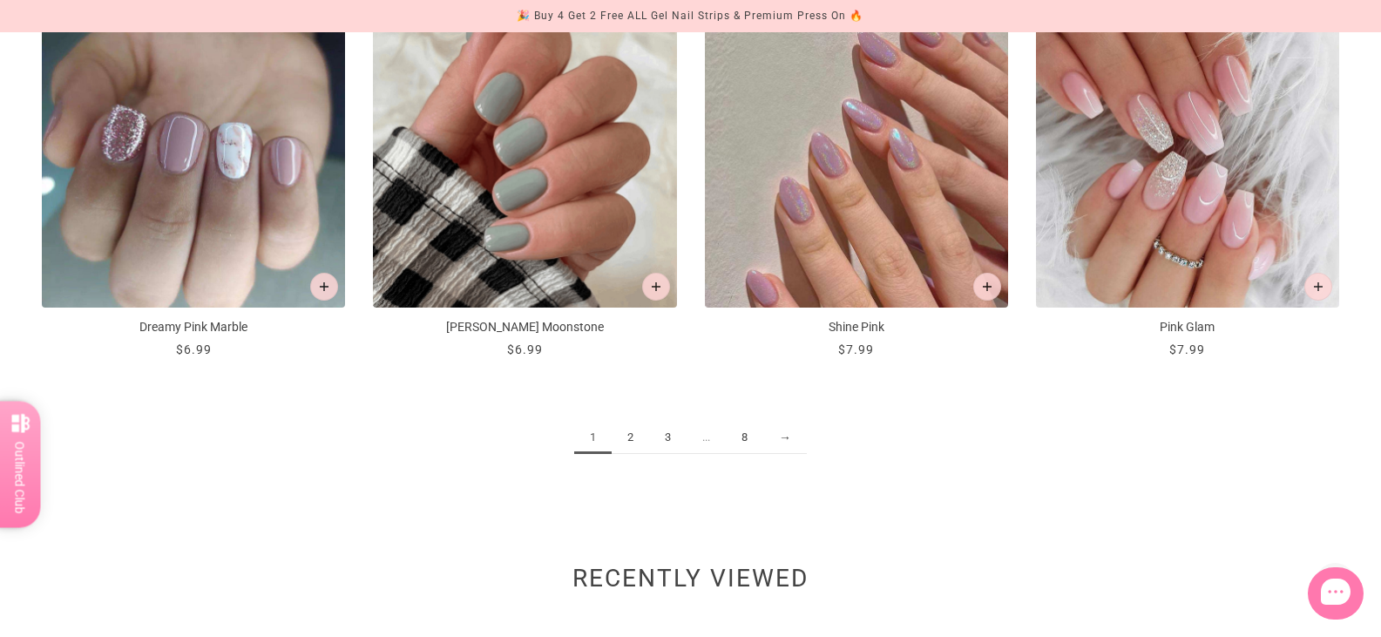
click at [625, 430] on link "2" at bounding box center [630, 438] width 37 height 32
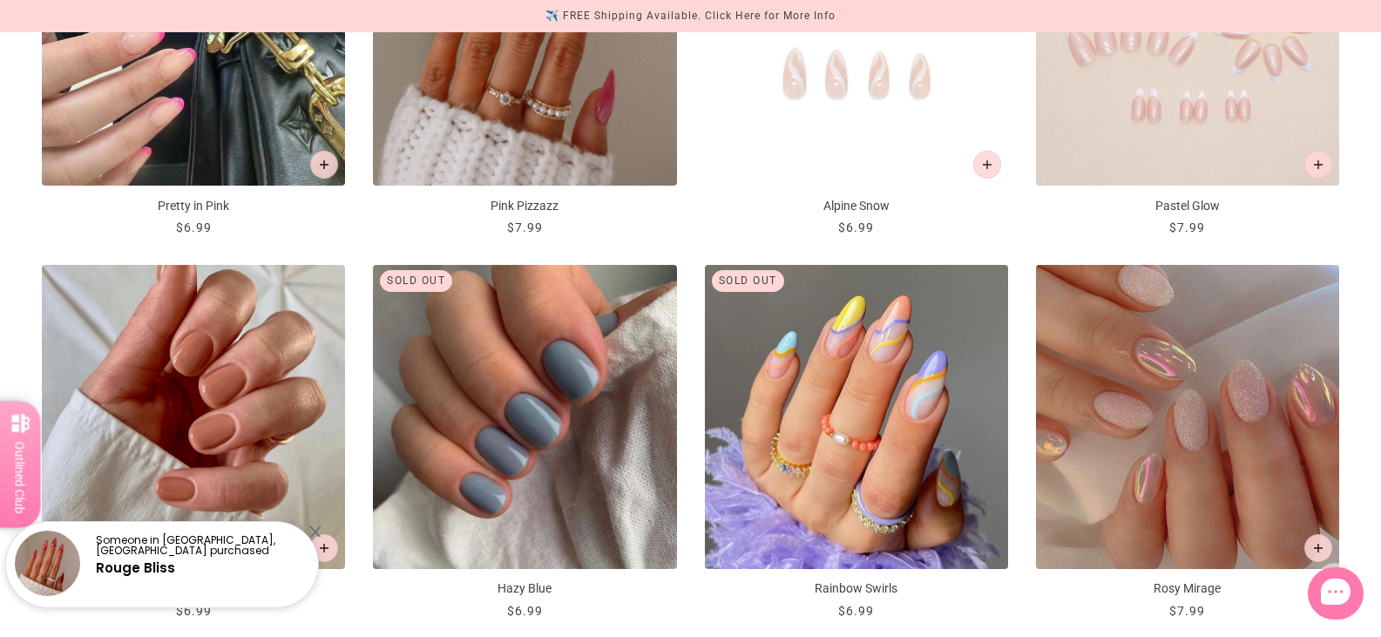
scroll to position [2266, 0]
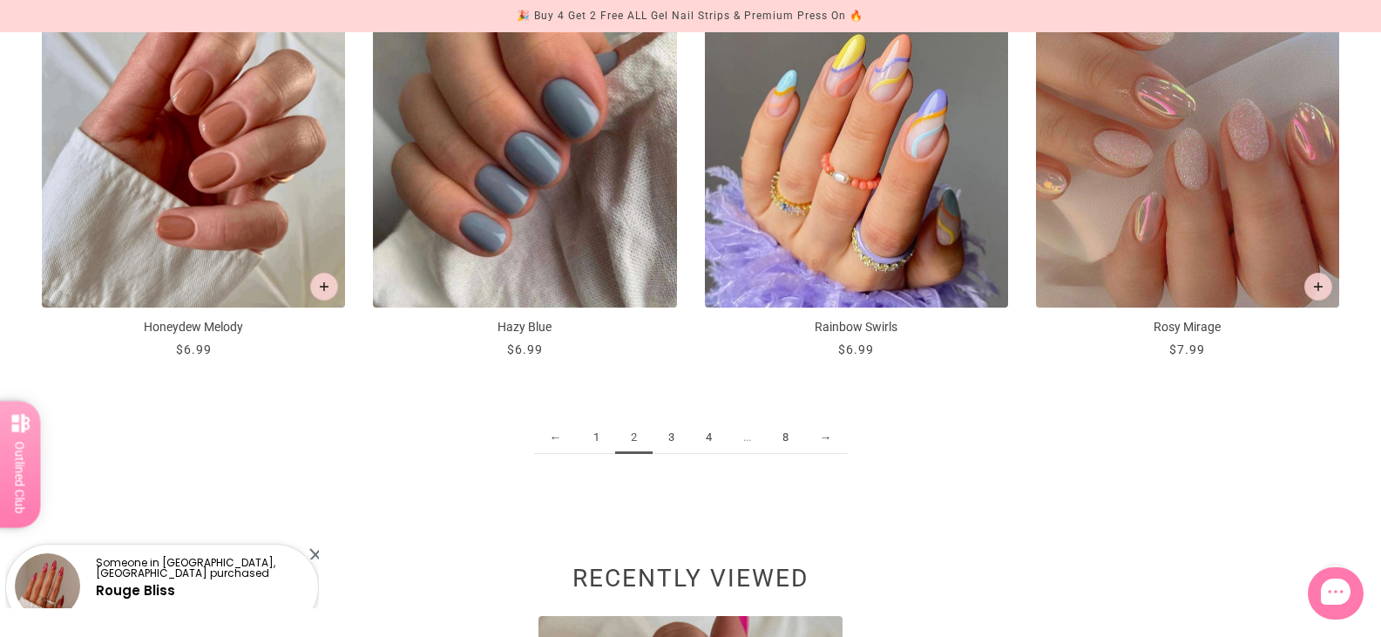
click at [667, 437] on link "3" at bounding box center [671, 438] width 37 height 32
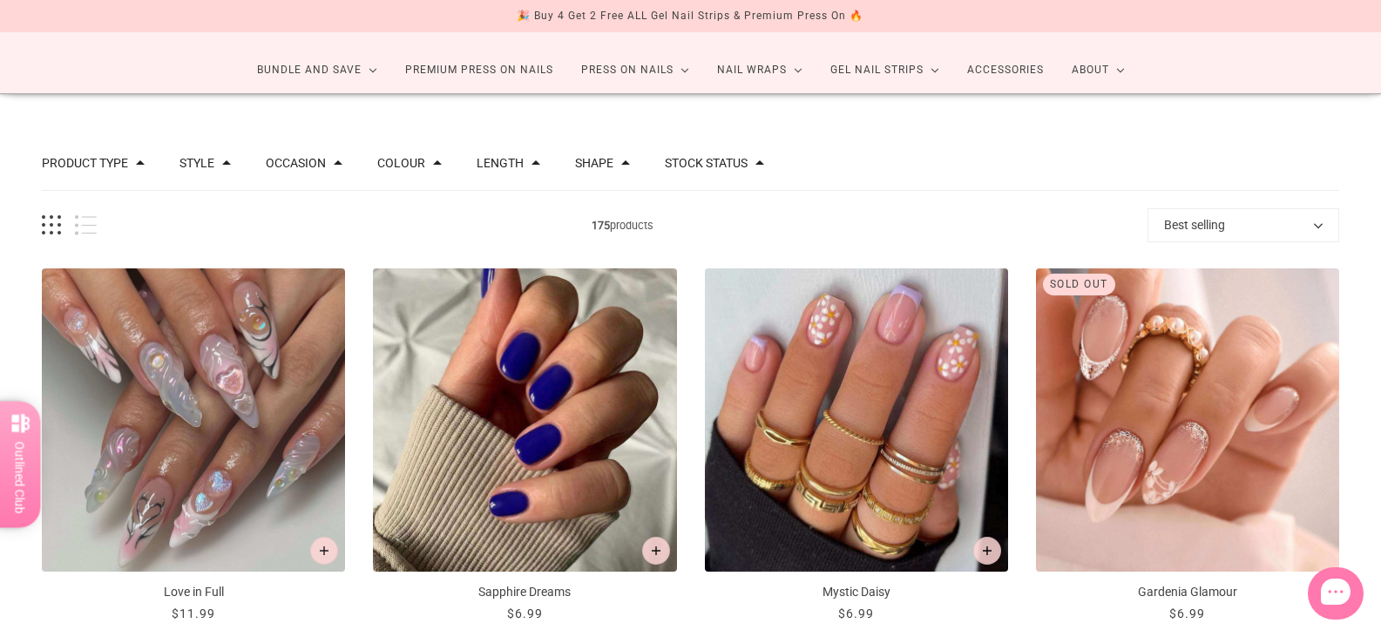
scroll to position [261, 0]
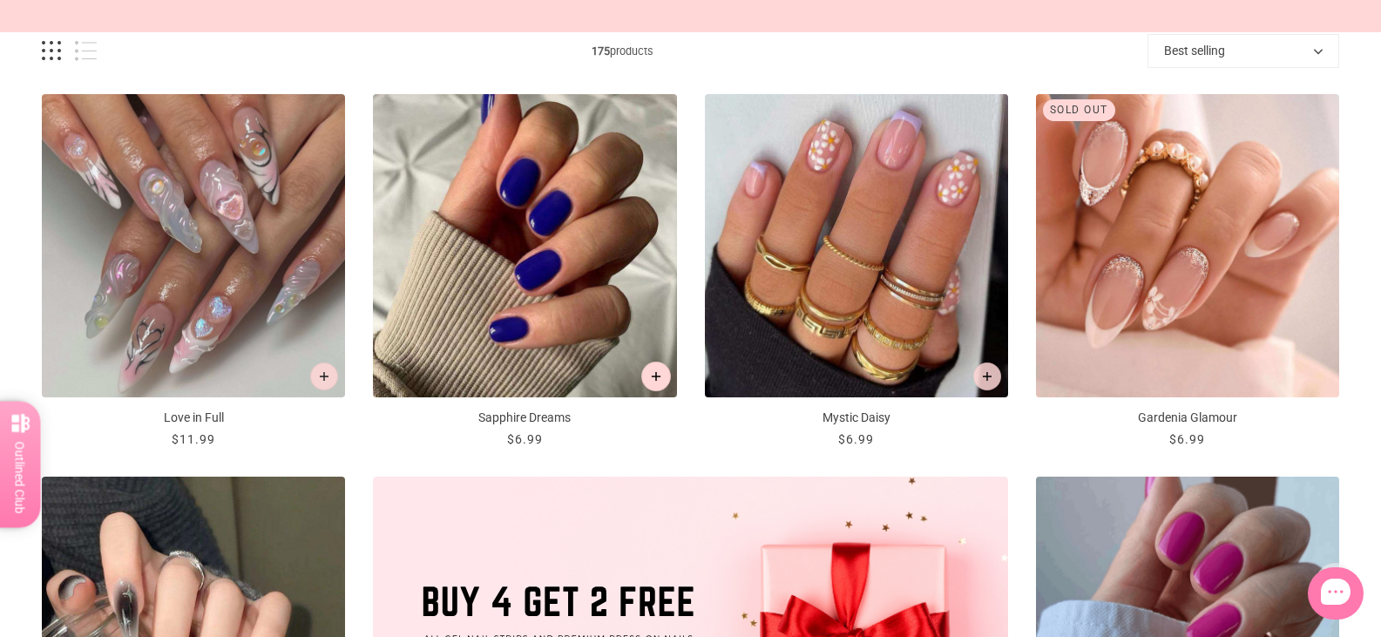
click at [655, 375] on icon "Add to cart" at bounding box center [656, 377] width 10 height 10
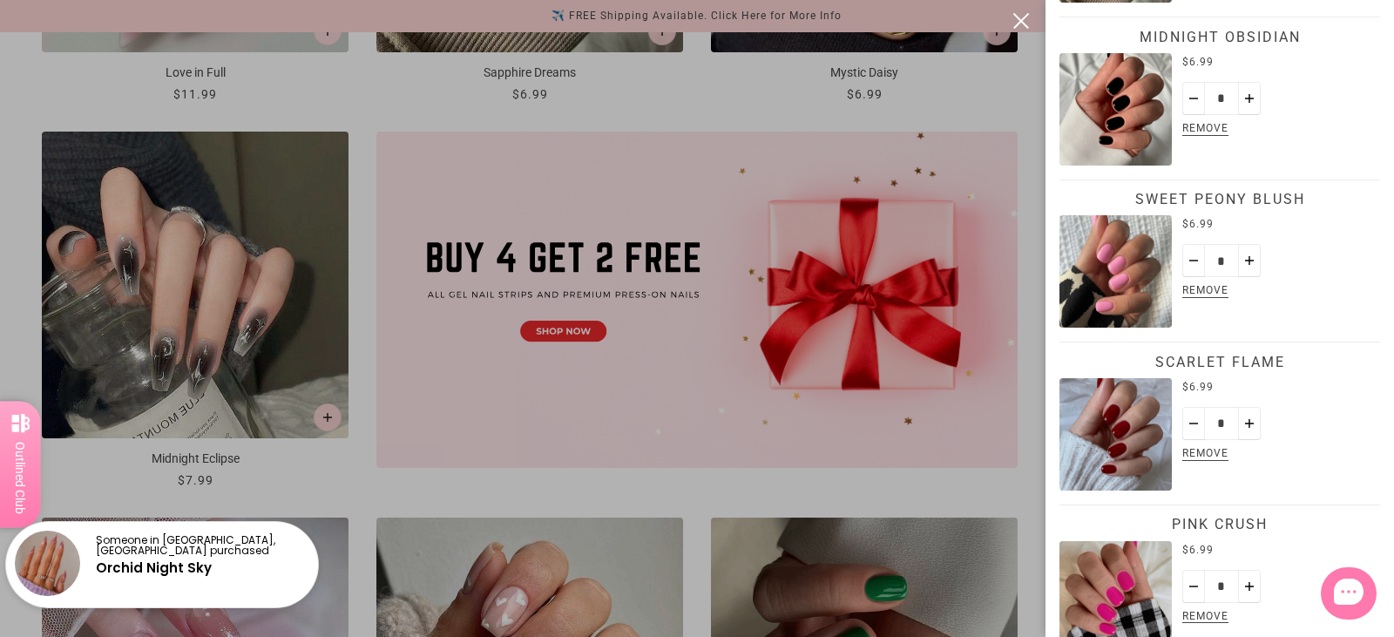
scroll to position [523, 0]
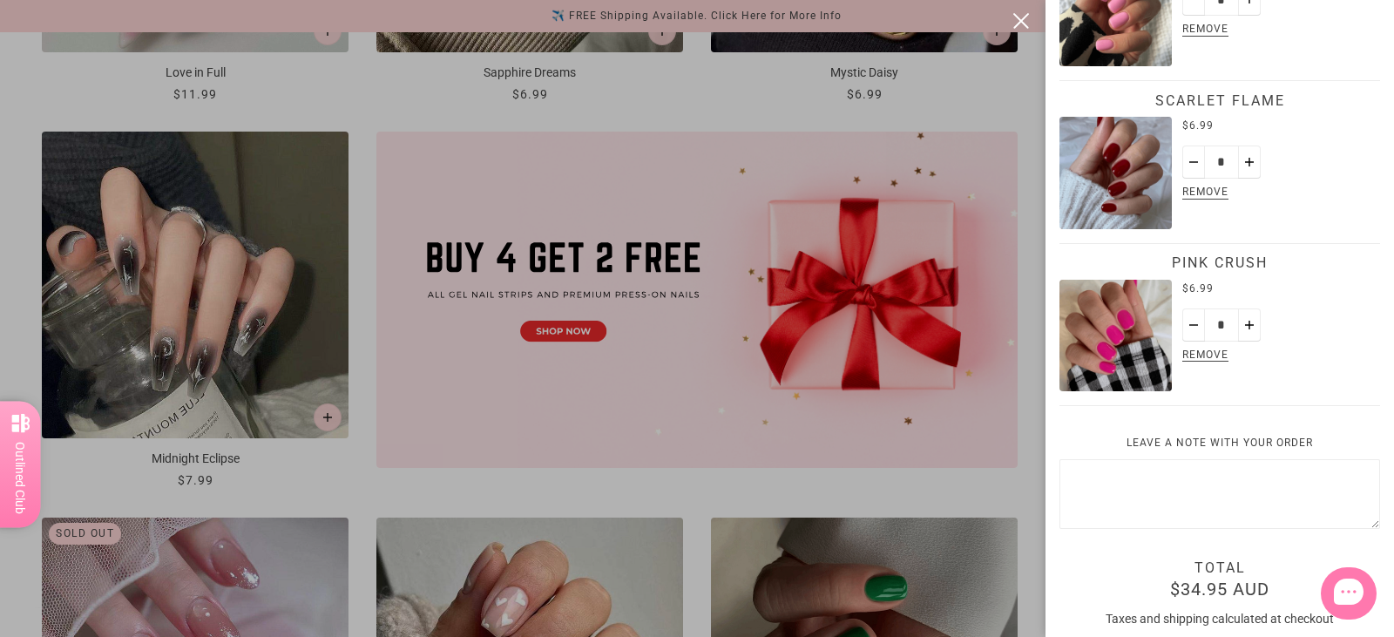
click at [985, 488] on div at bounding box center [697, 318] width 1394 height 637
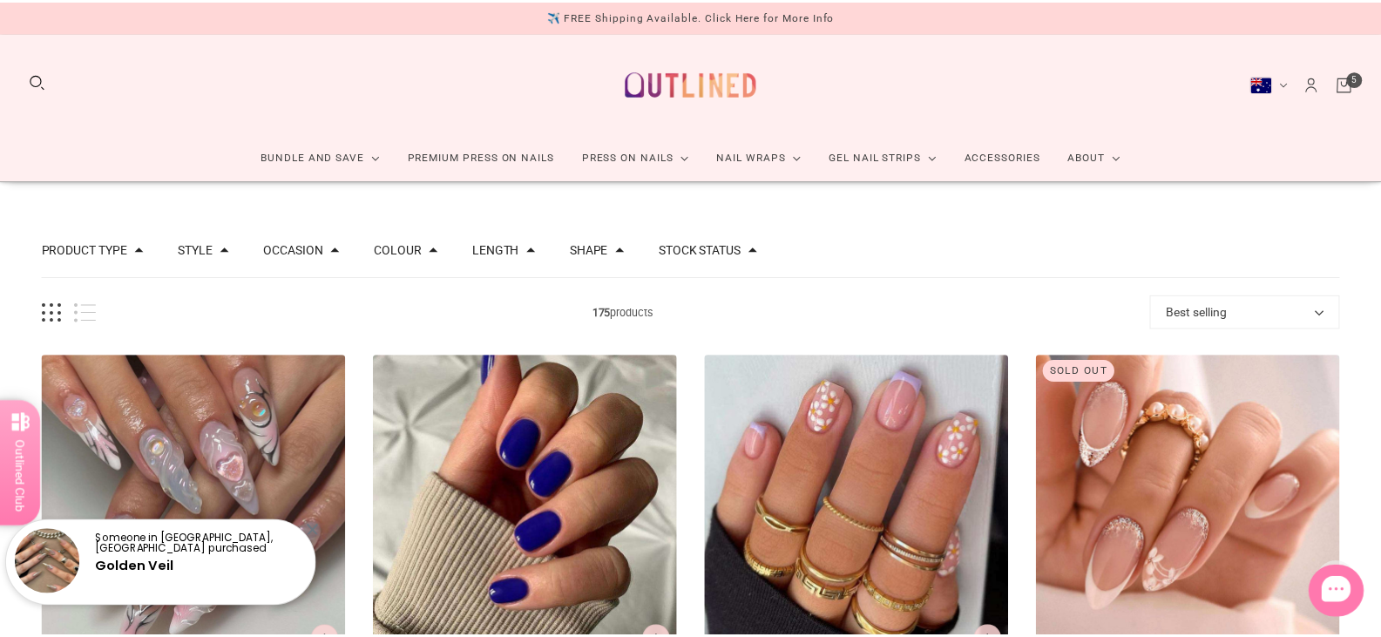
scroll to position [610, 0]
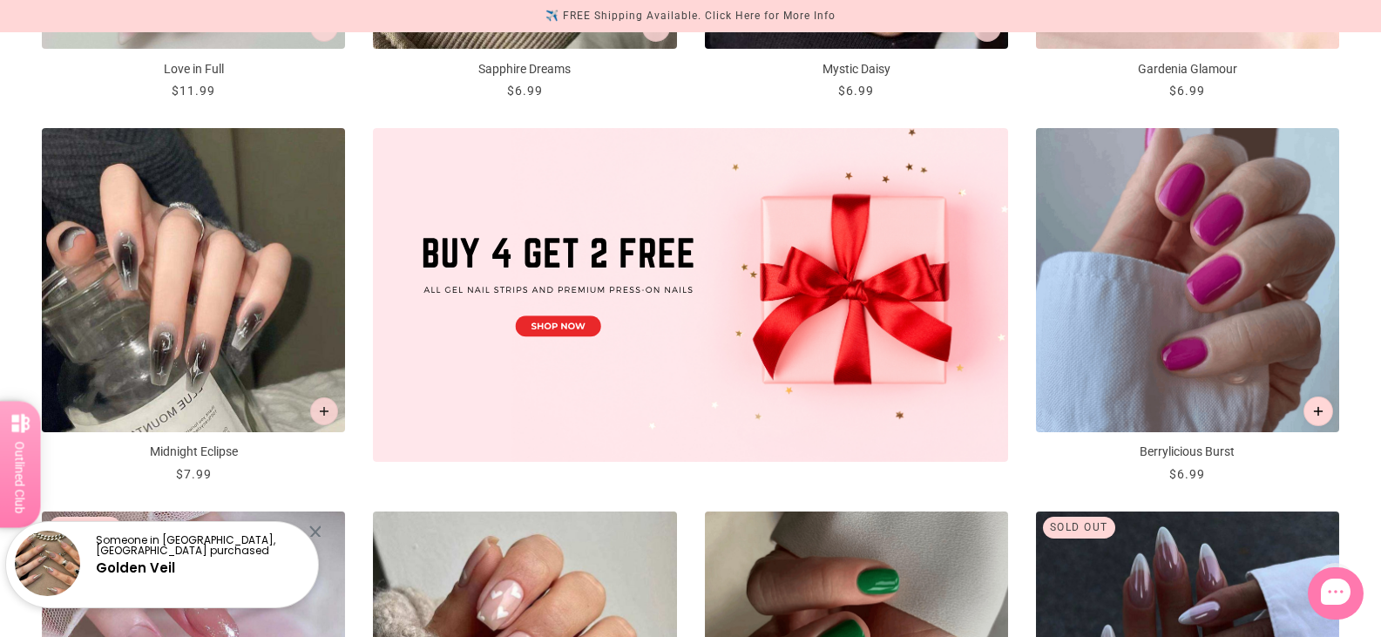
click at [1316, 410] on icon "Add to cart" at bounding box center [1319, 411] width 10 height 10
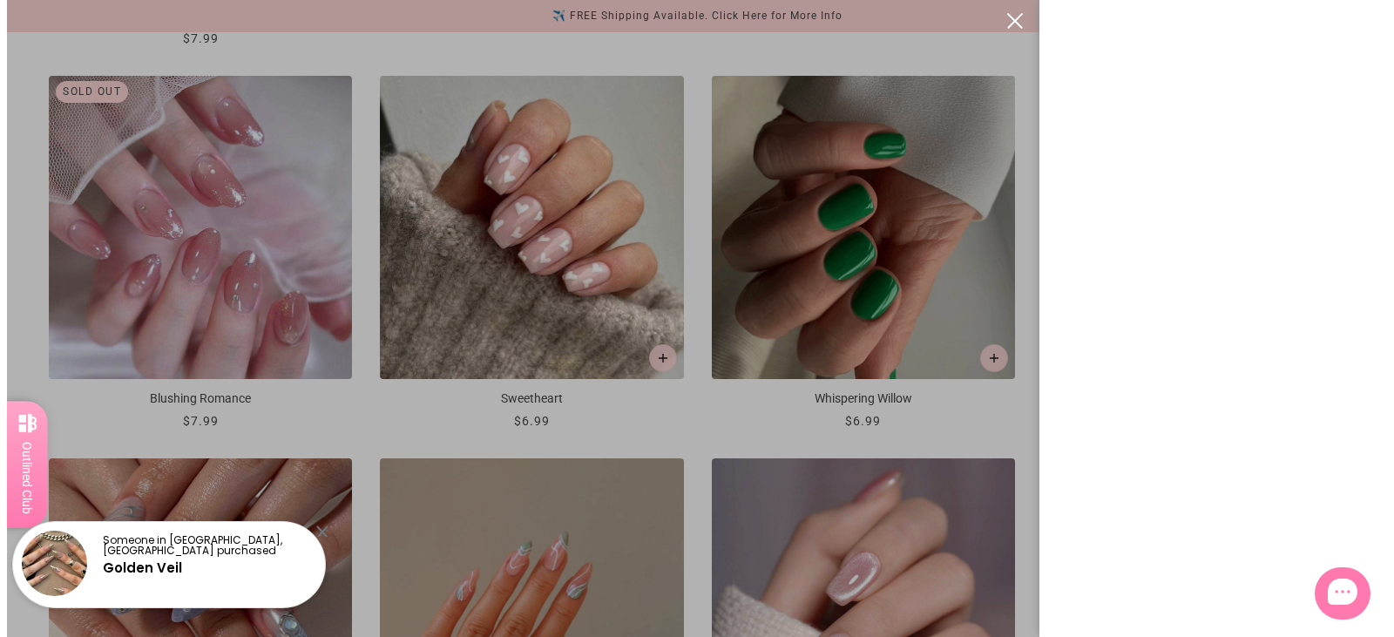
scroll to position [0, 0]
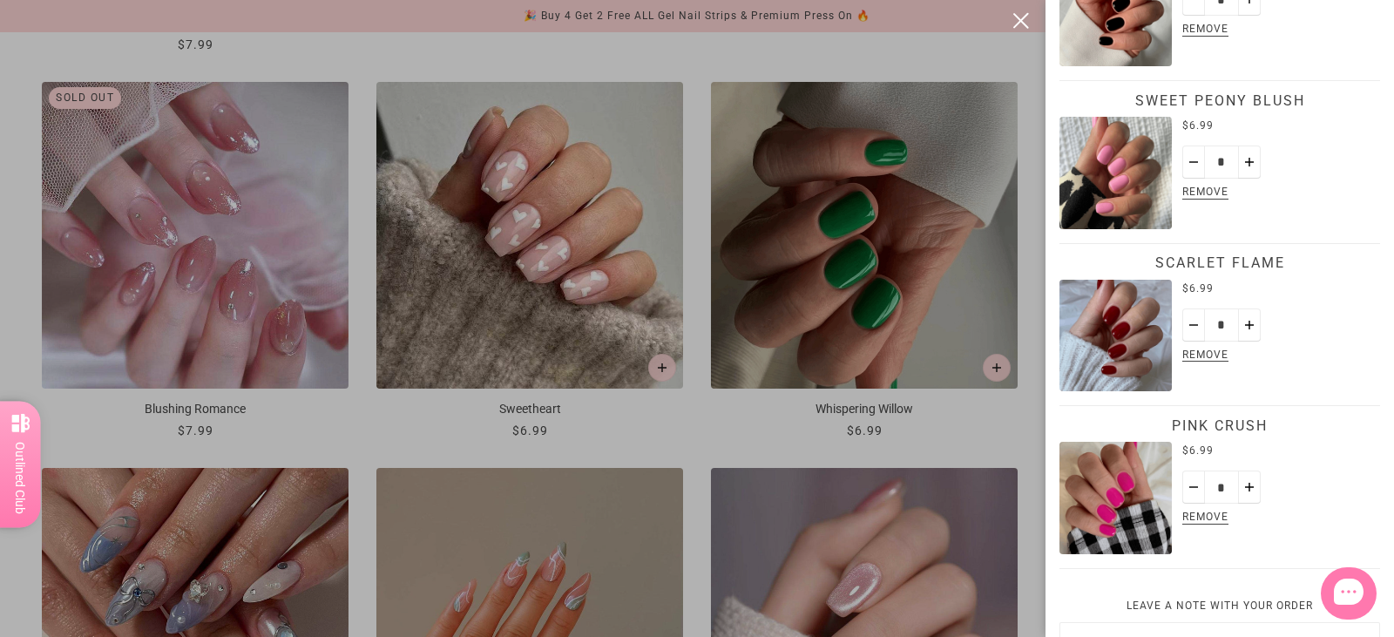
click at [1025, 22] on button "close" at bounding box center [1021, 20] width 21 height 21
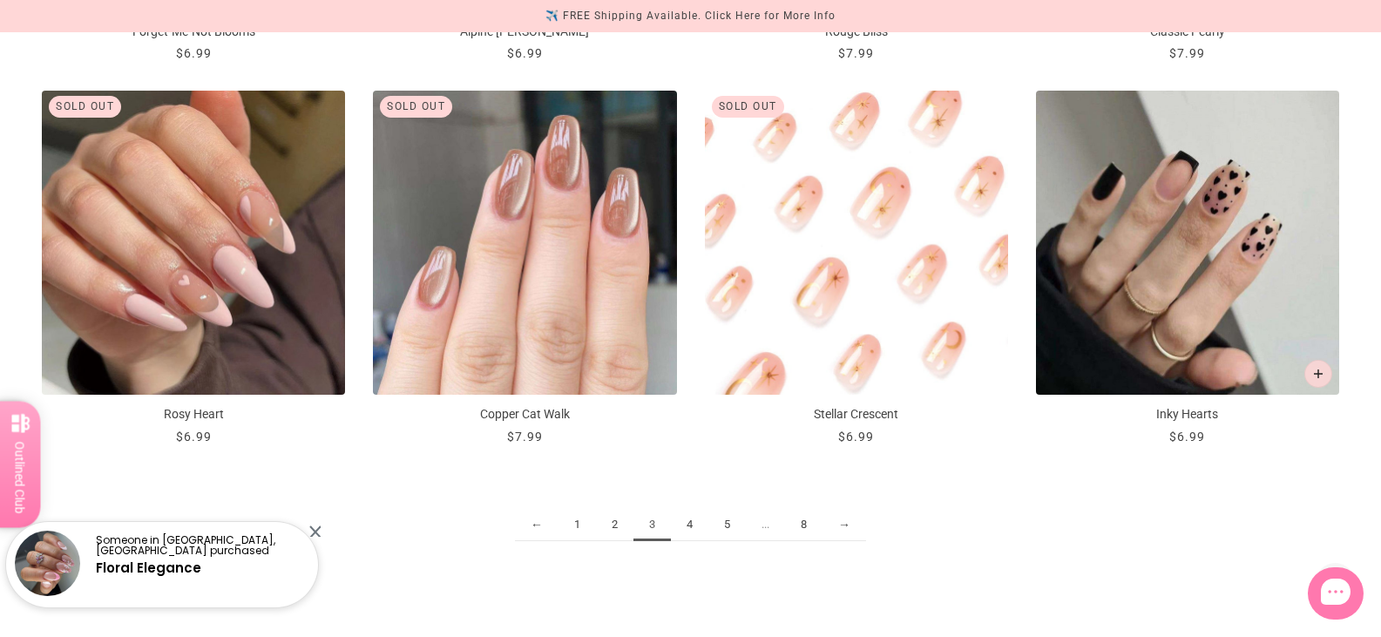
scroll to position [2440, 0]
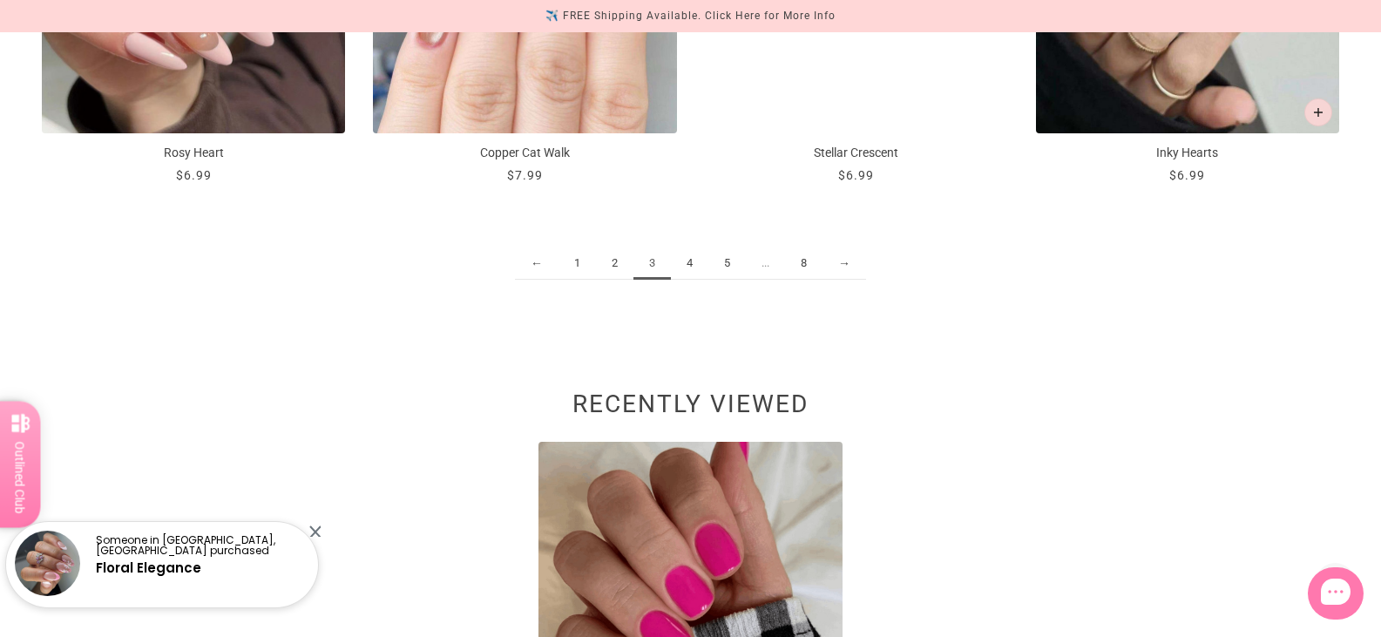
click at [693, 259] on link "4" at bounding box center [689, 264] width 37 height 32
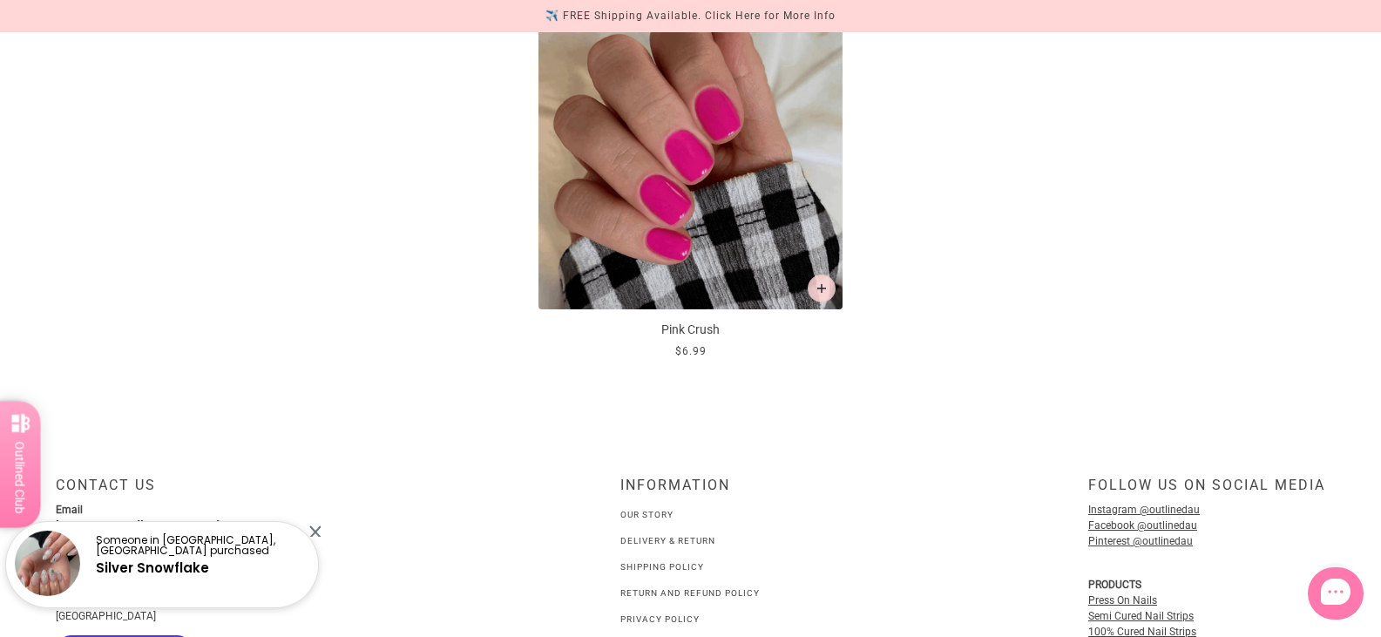
scroll to position [2527, 0]
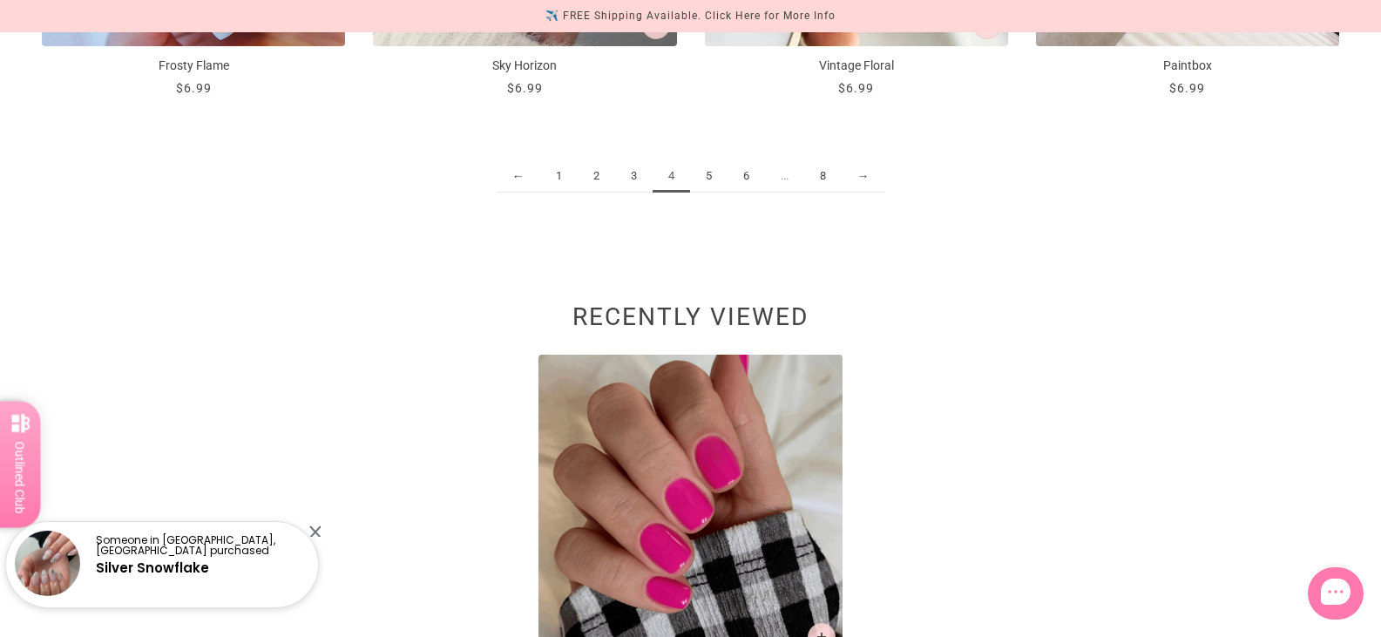
click at [708, 173] on link "5" at bounding box center [708, 176] width 37 height 32
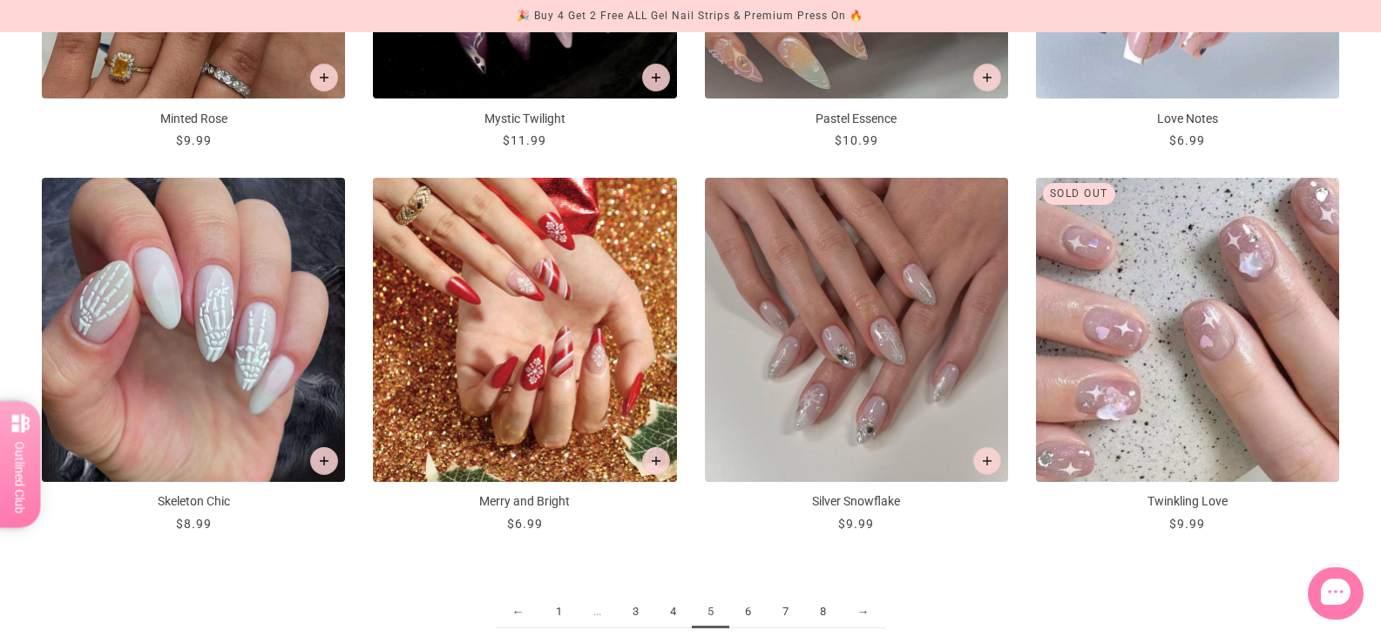
scroll to position [2440, 0]
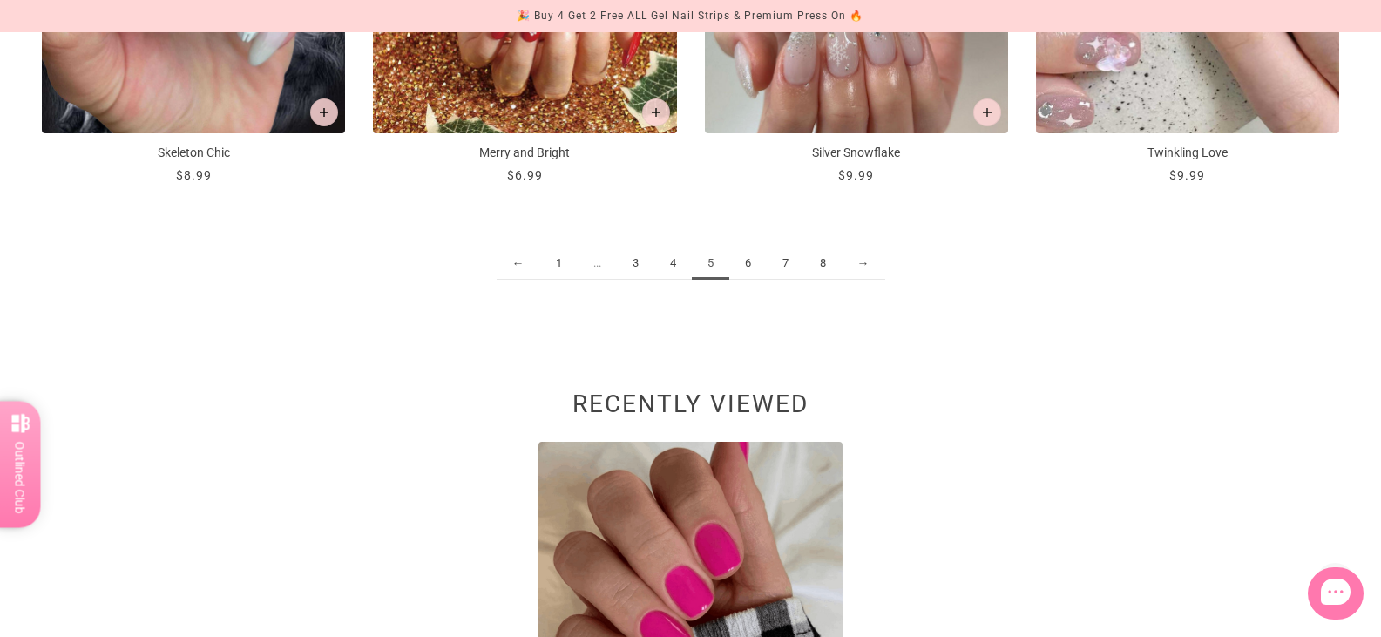
click at [739, 253] on link "6" at bounding box center [747, 264] width 37 height 32
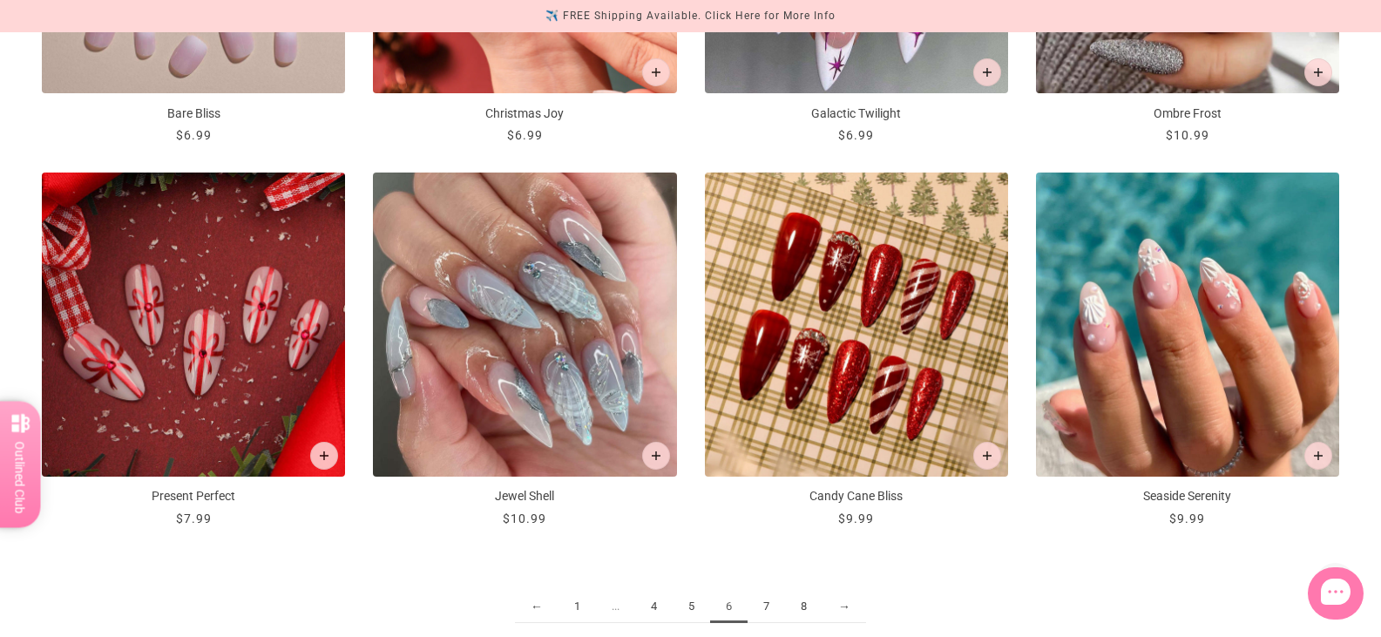
scroll to position [2266, 0]
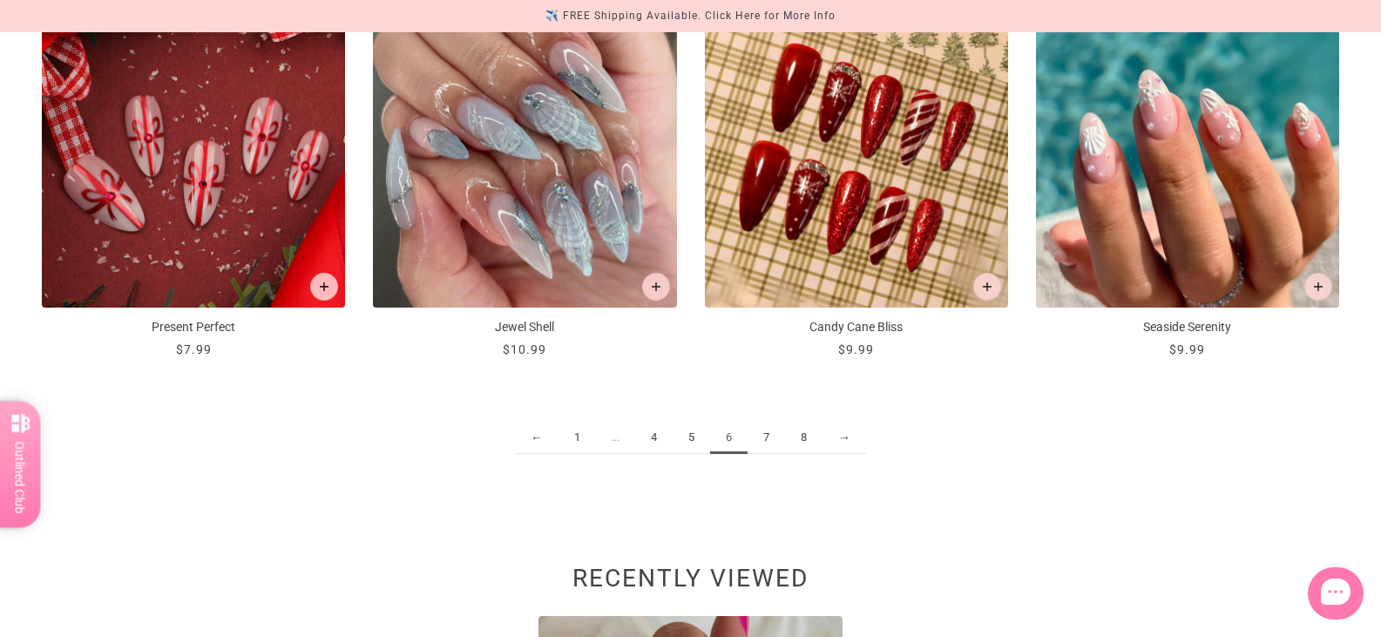
click at [769, 433] on link "7" at bounding box center [766, 438] width 37 height 32
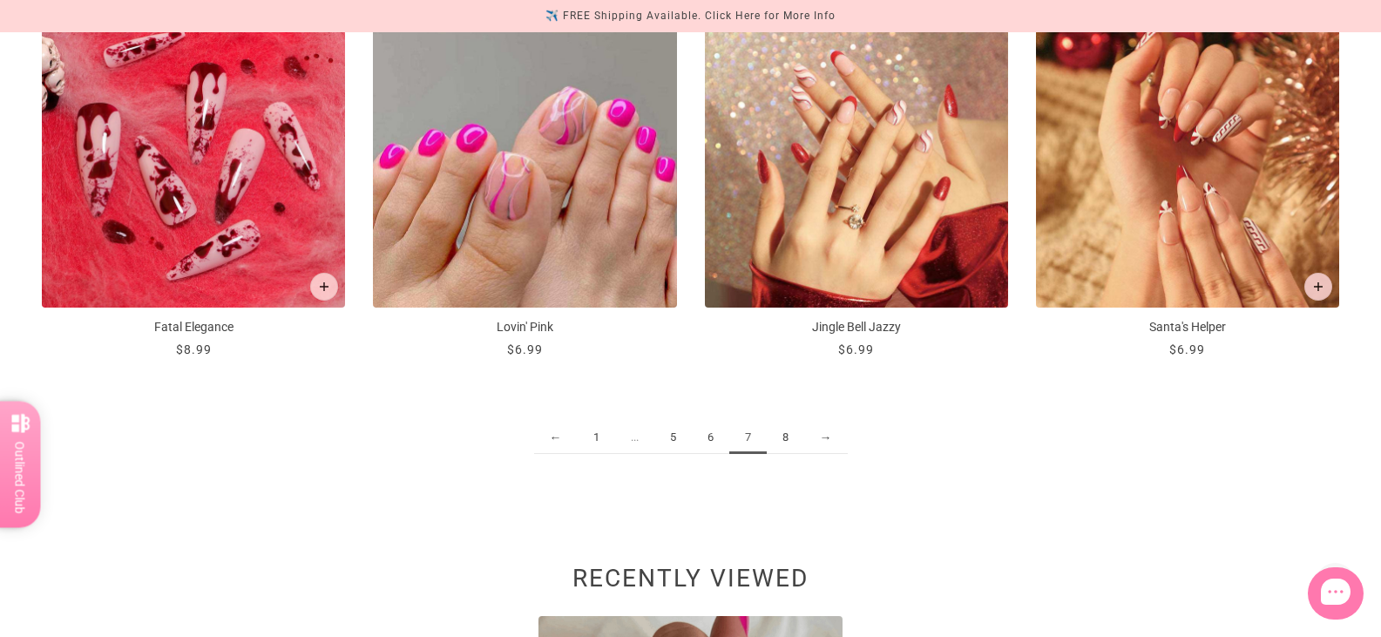
scroll to position [2440, 0]
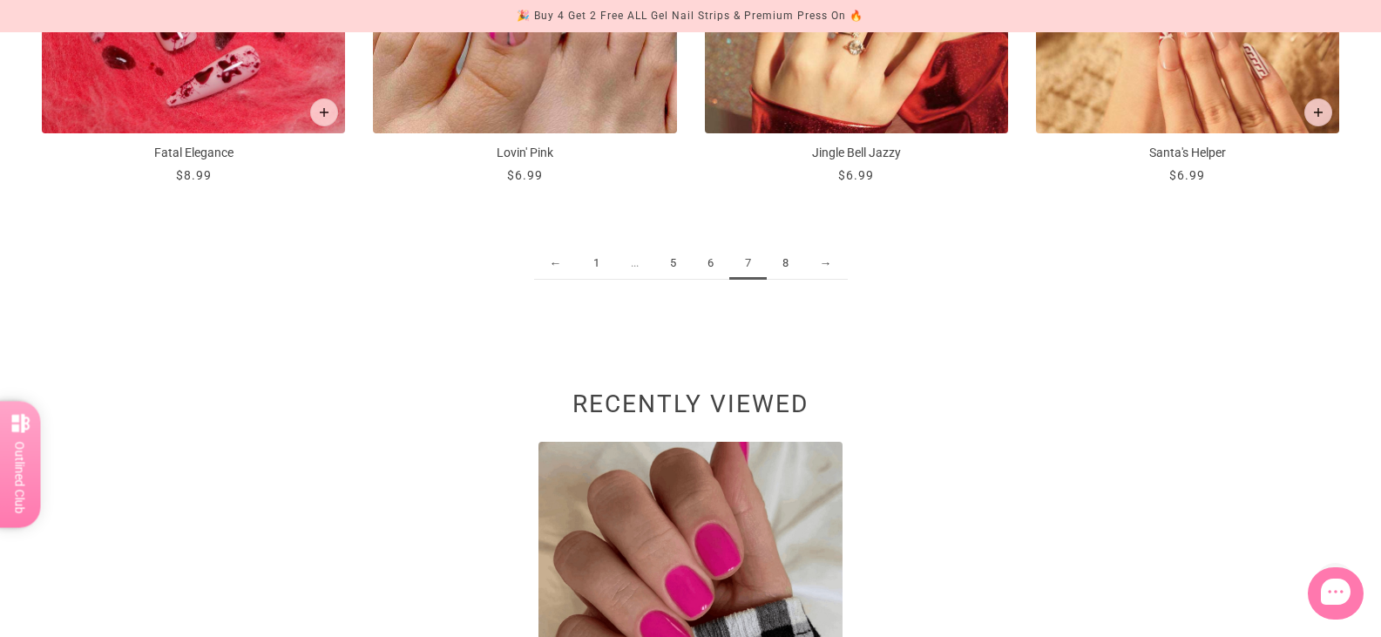
click at [779, 264] on link "8" at bounding box center [785, 264] width 37 height 32
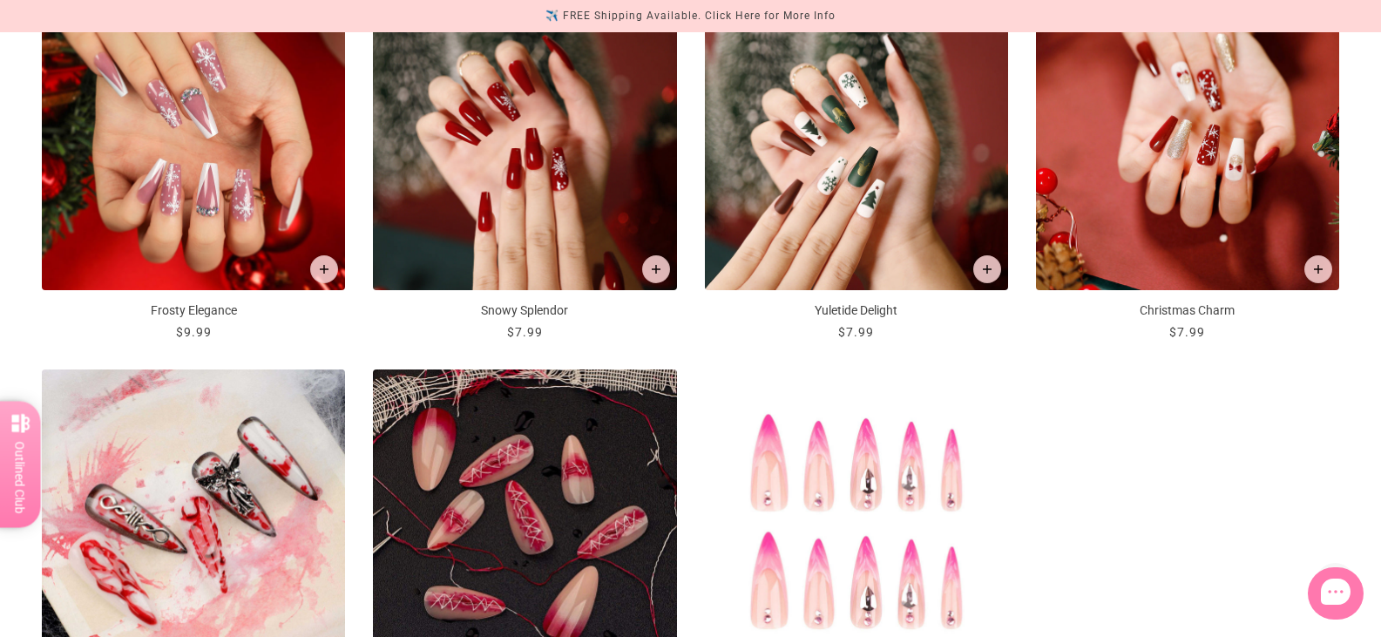
scroll to position [2092, 0]
